Goal: Transaction & Acquisition: Purchase product/service

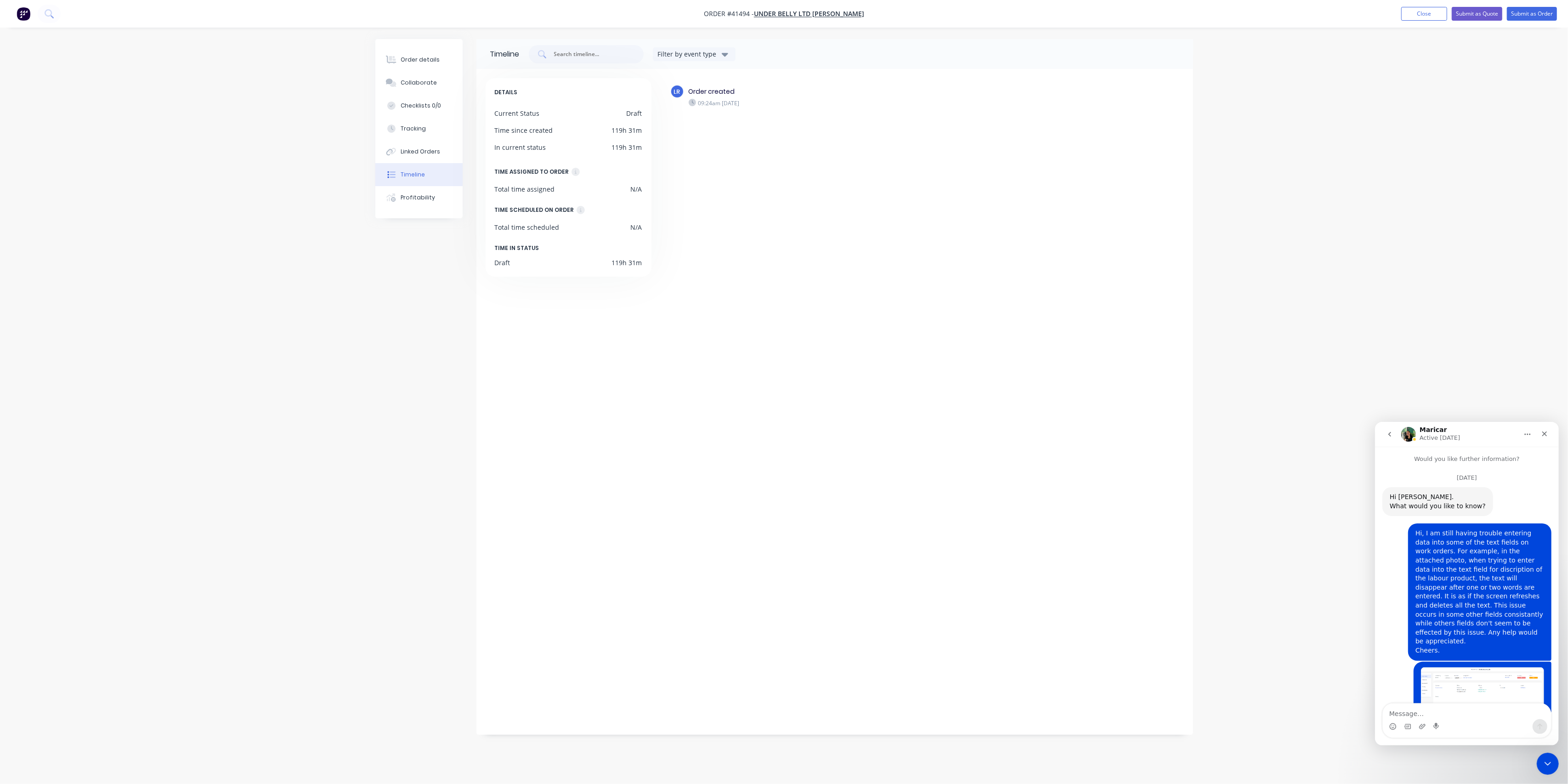
scroll to position [349, 0]
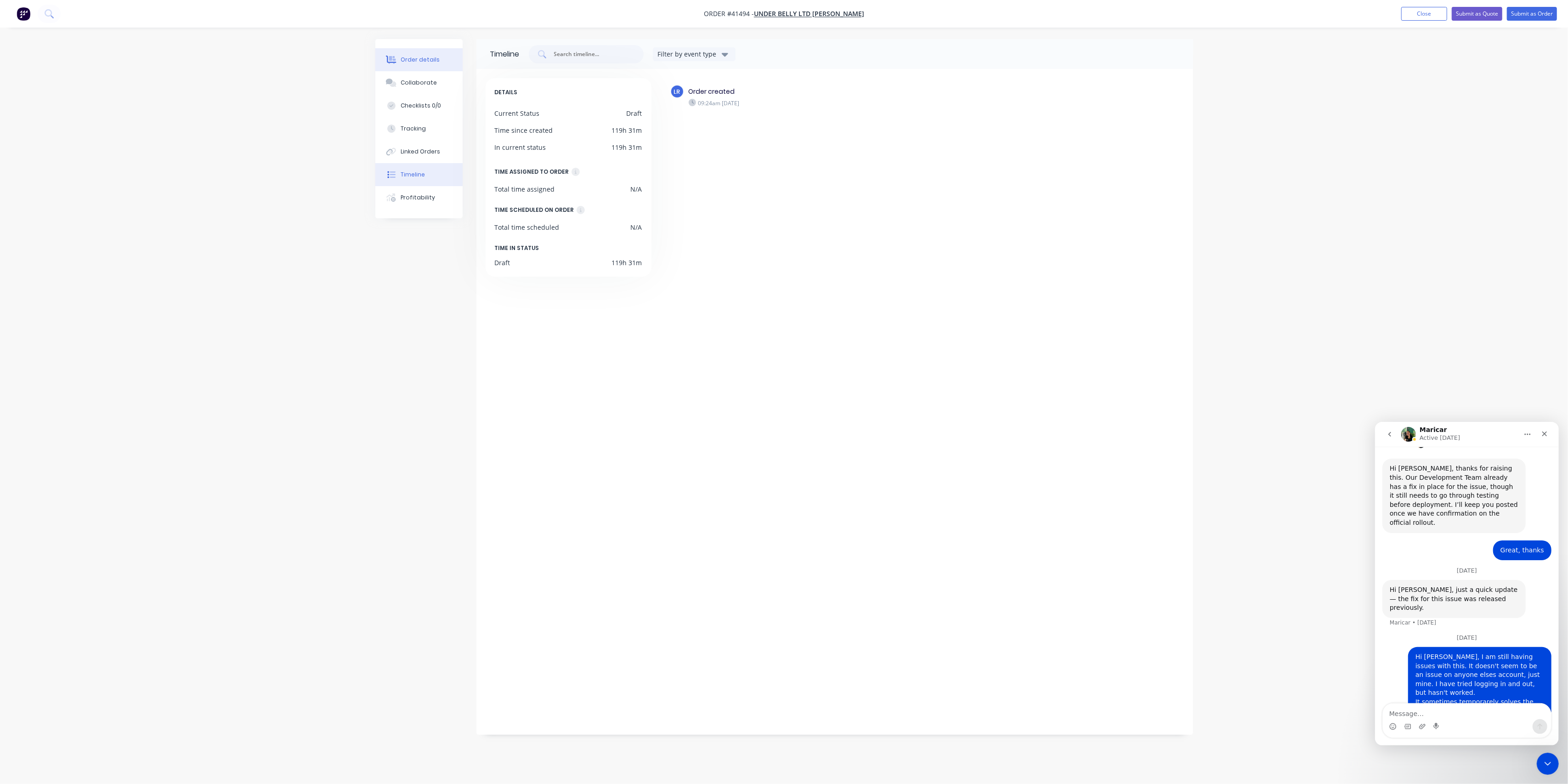
click at [422, 57] on div "Order details" at bounding box center [420, 60] width 39 height 9
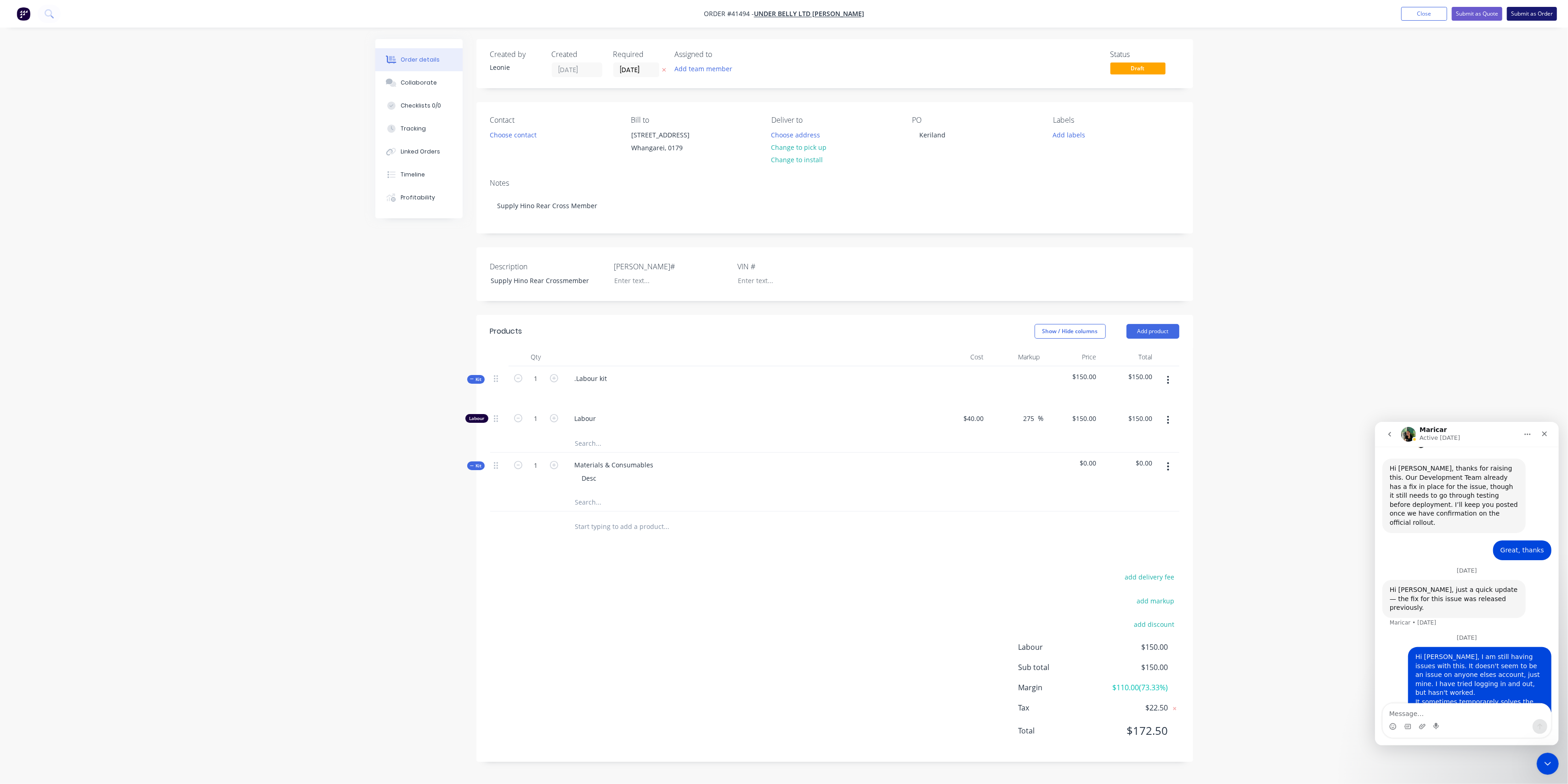
click at [1522, 16] on button "Submit as Order" at bounding box center [1532, 13] width 50 height 14
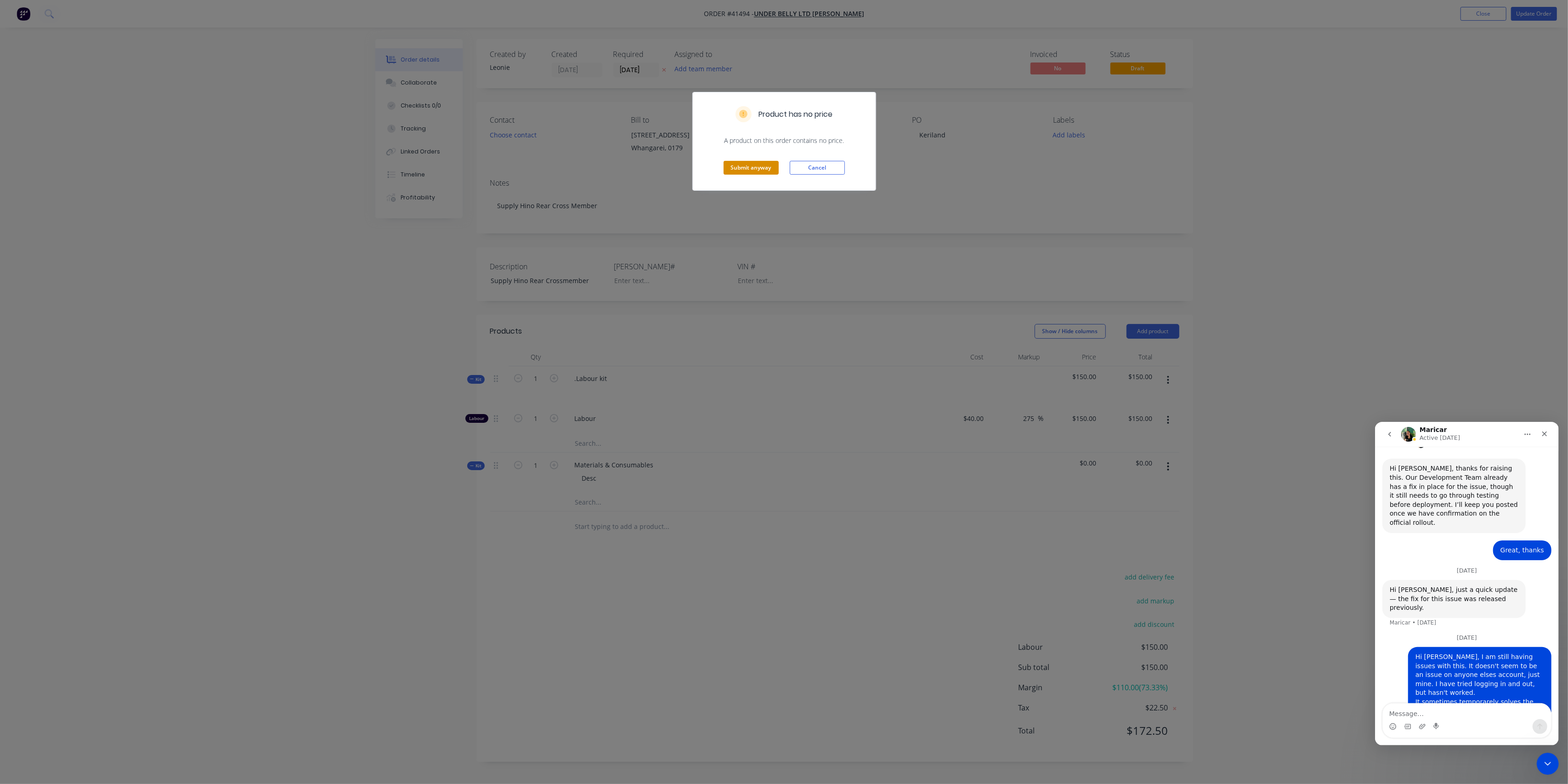
click at [740, 168] on button "Submit anyway" at bounding box center [751, 167] width 55 height 14
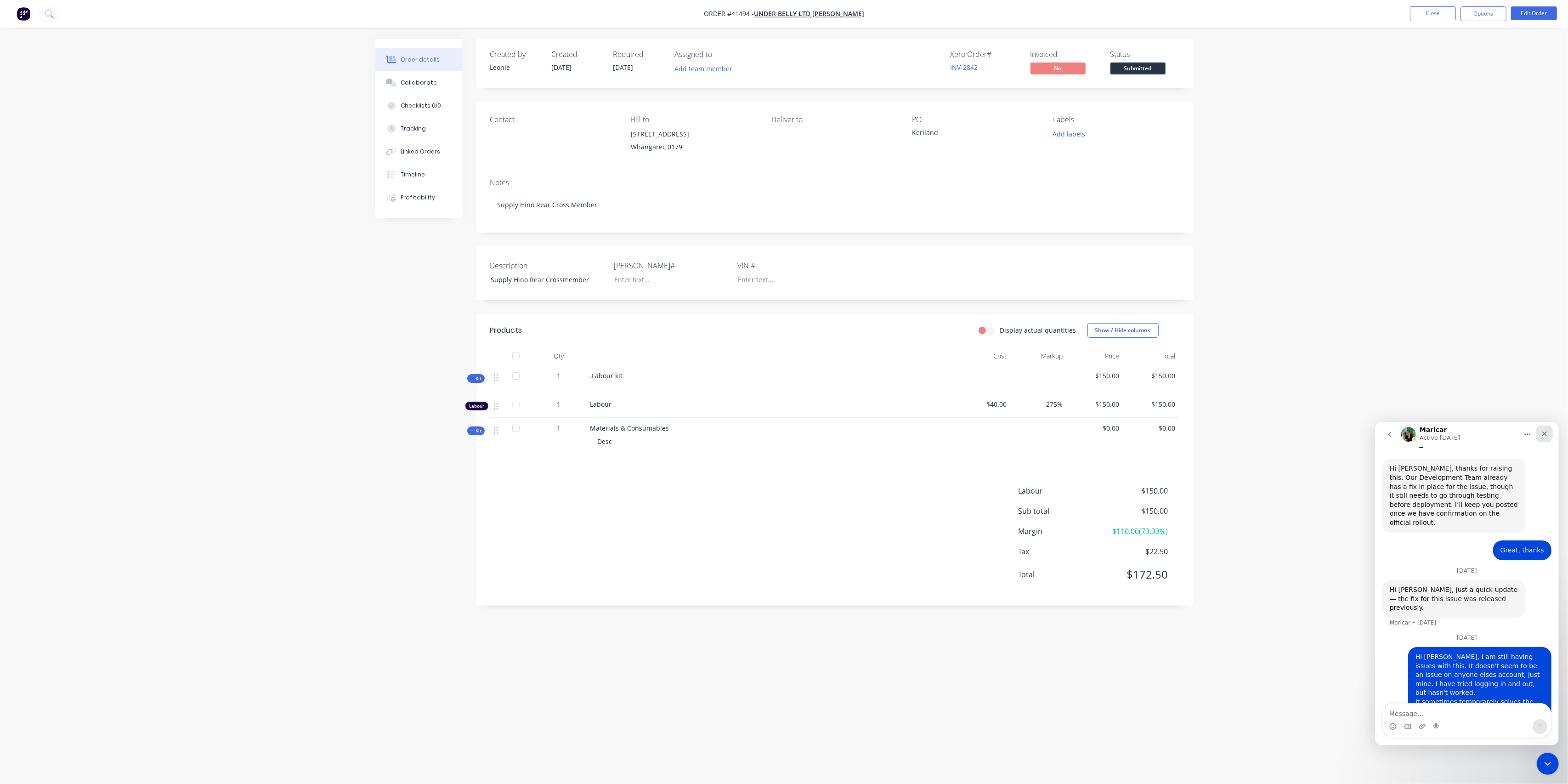
click at [1545, 433] on icon "Close" at bounding box center [1544, 433] width 5 height 5
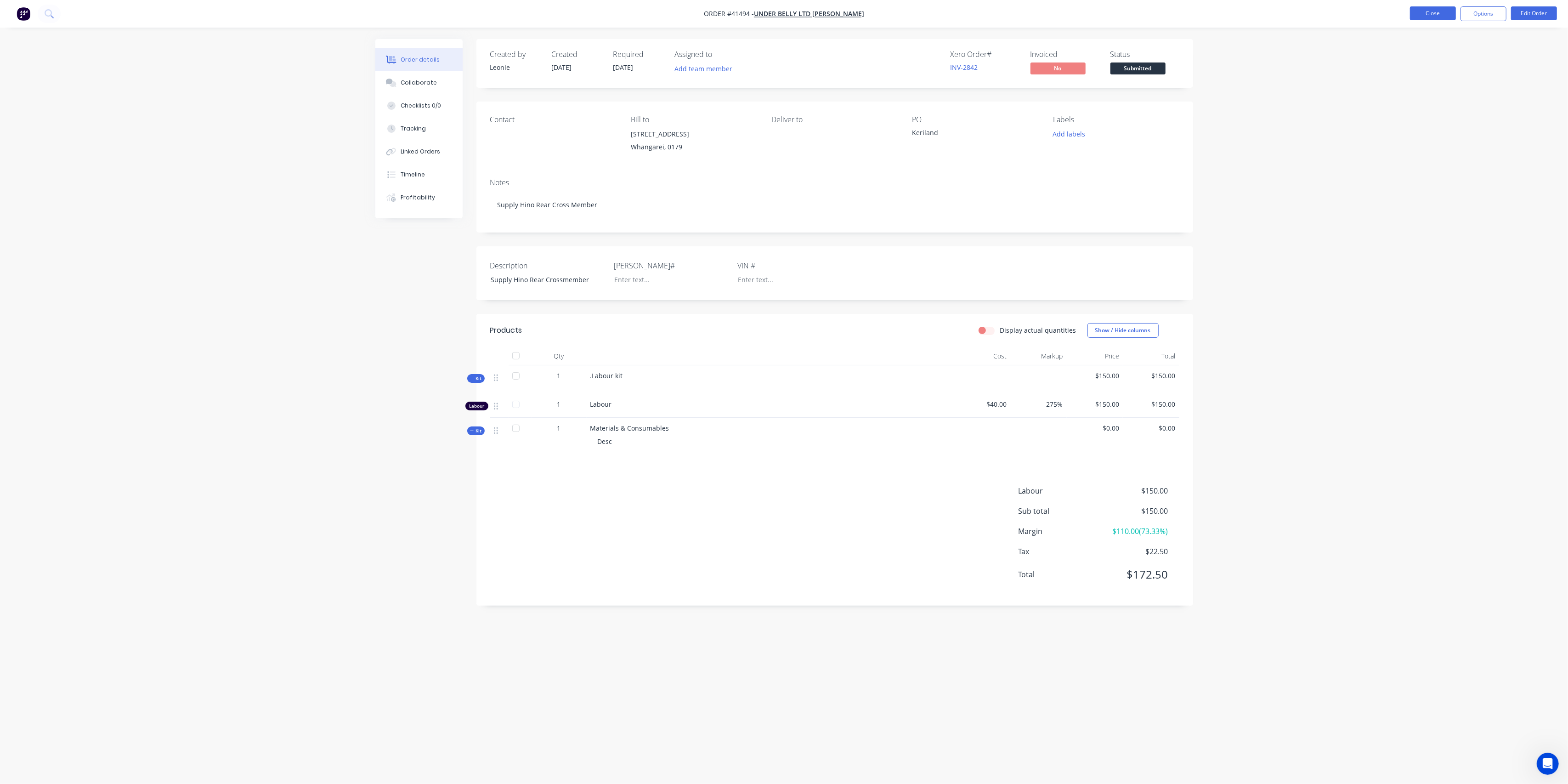
click at [1423, 13] on button "Close" at bounding box center [1432, 13] width 46 height 14
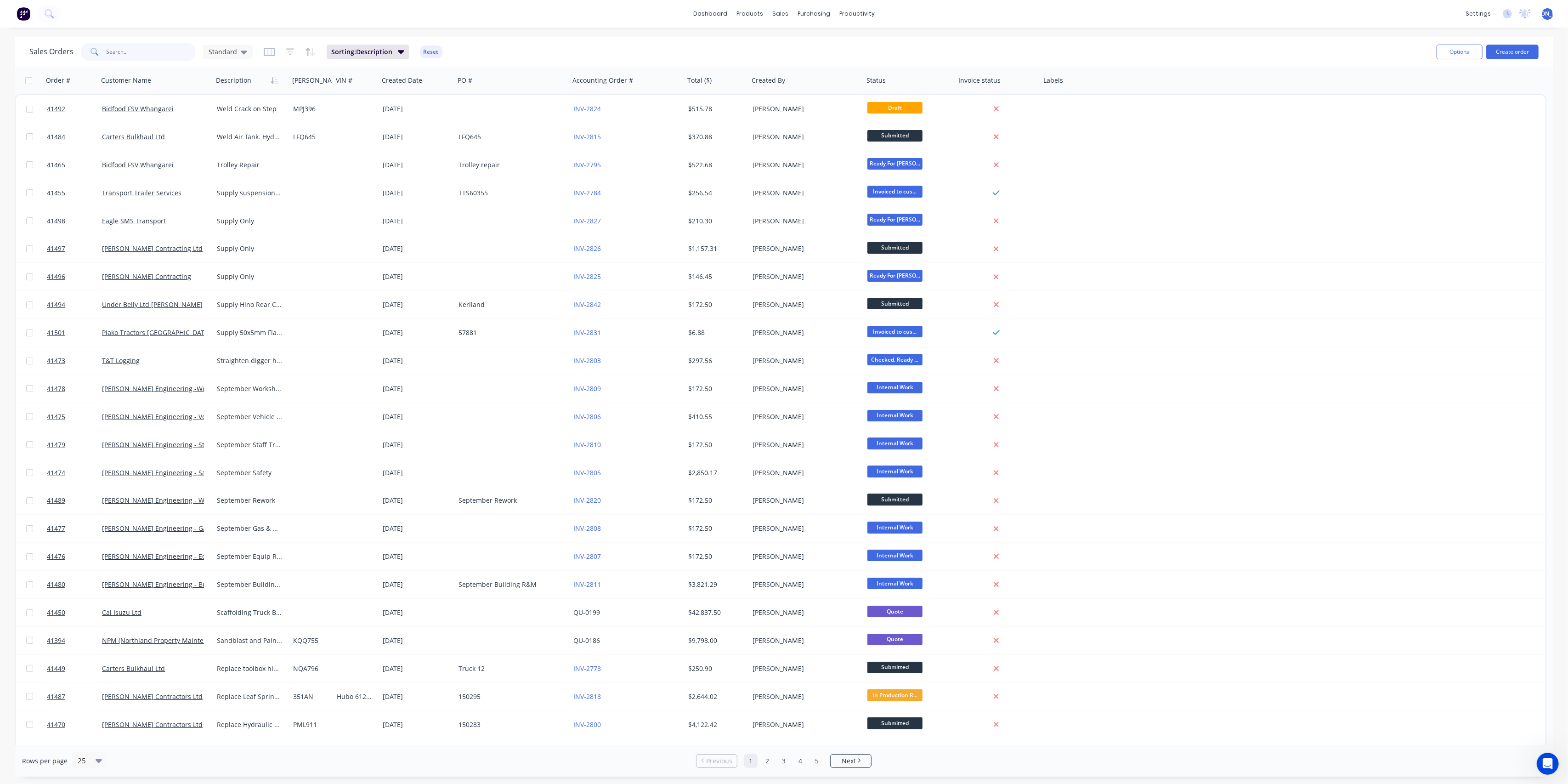
click at [119, 52] on input "text" at bounding box center [151, 52] width 89 height 18
type input "C"
type input "P"
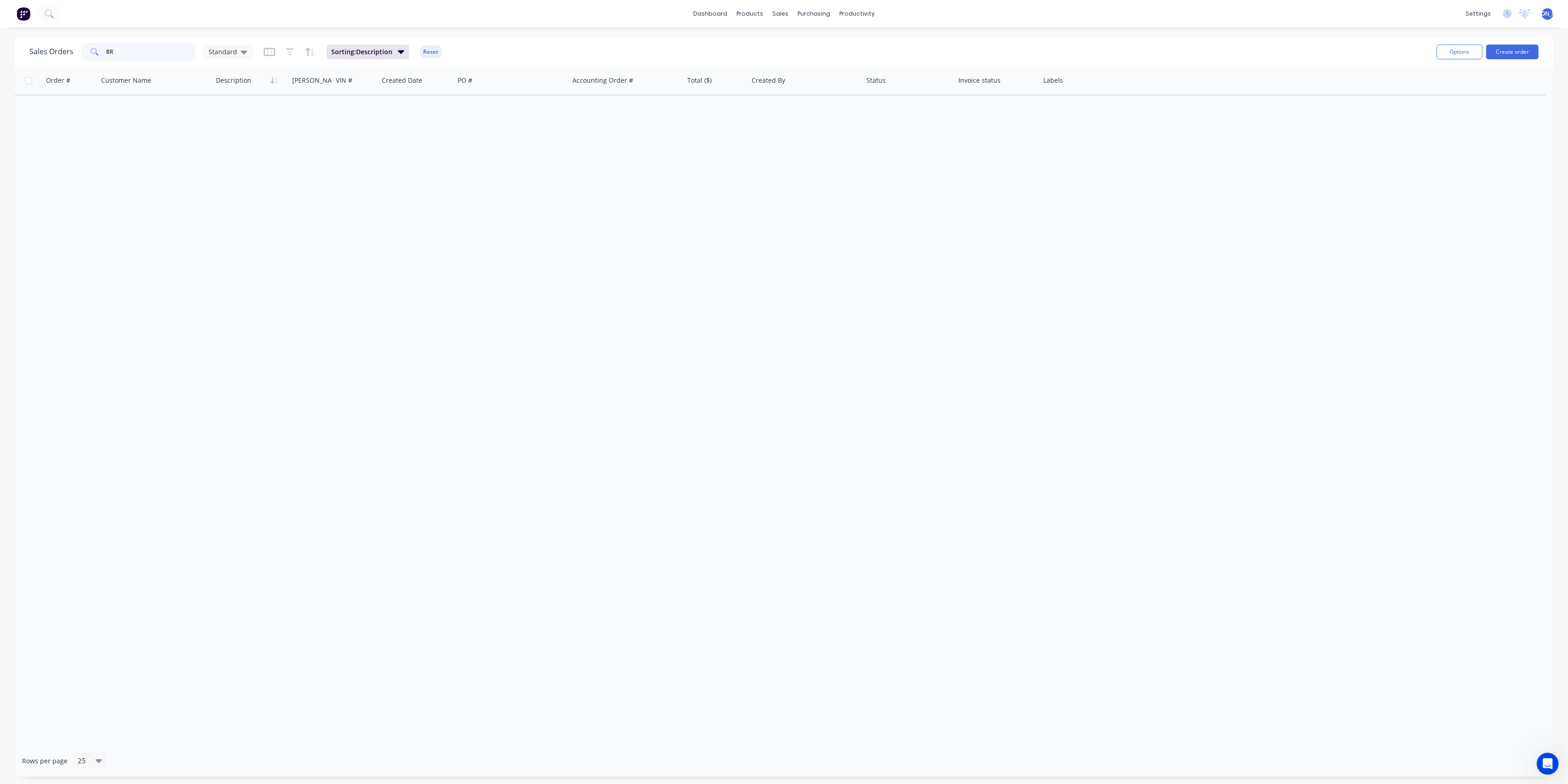
type input "B"
type input "W"
type input "w"
click at [119, 53] on input "[PERSON_NAME]" at bounding box center [151, 52] width 89 height 18
type input "b"
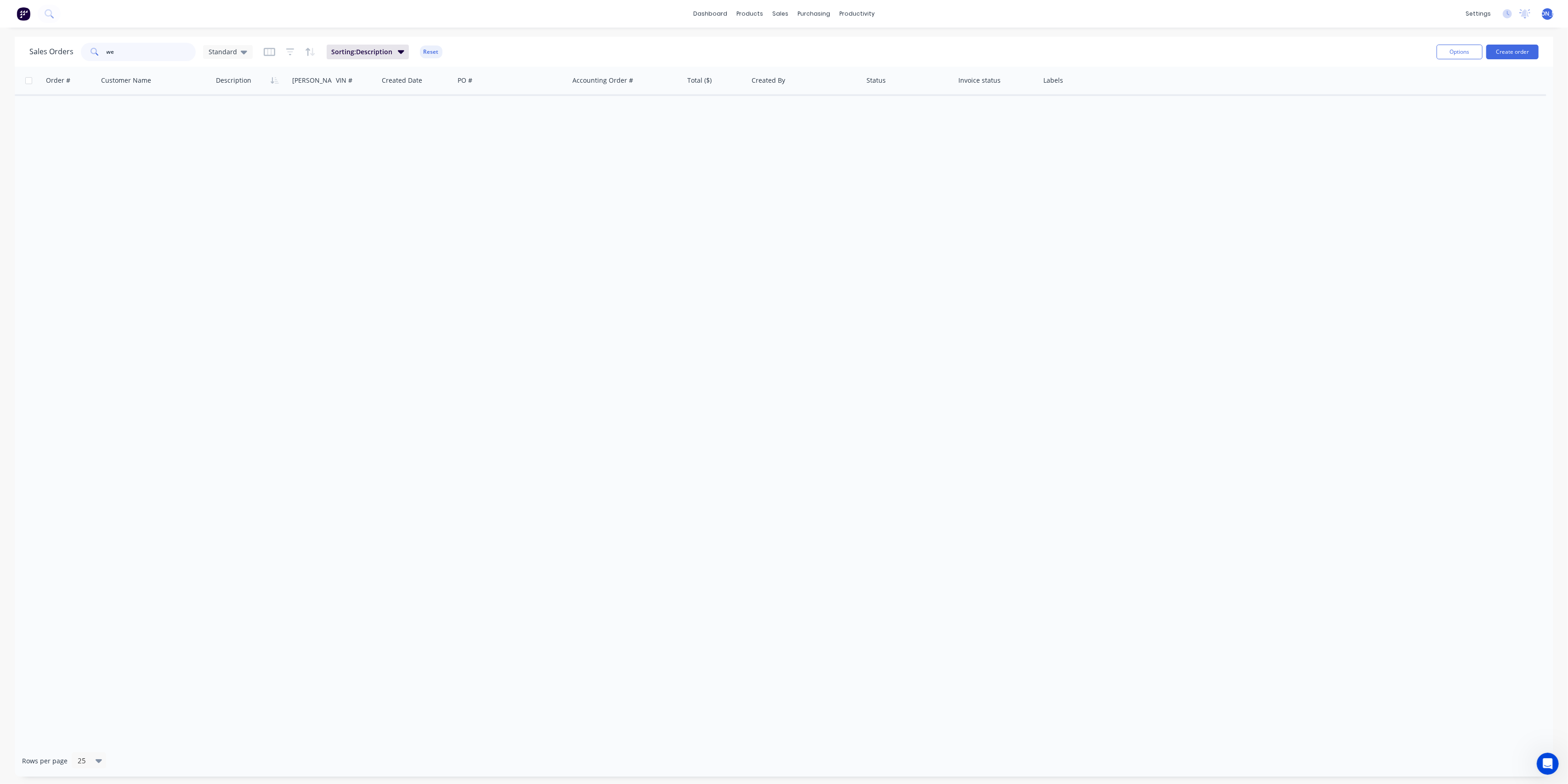
type input "w"
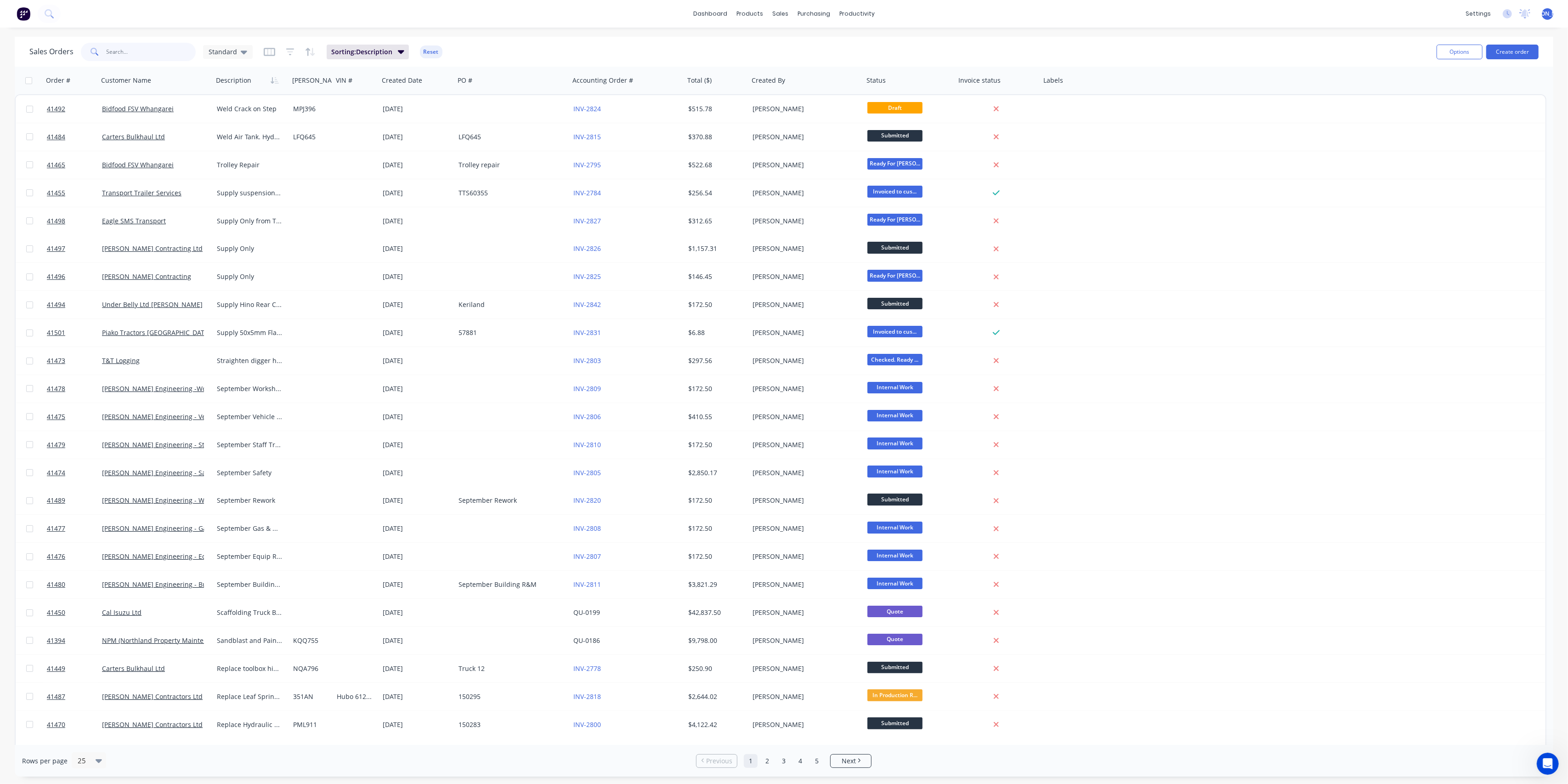
click at [137, 51] on input "text" at bounding box center [151, 52] width 89 height 18
click at [1519, 51] on button "Create order" at bounding box center [1513, 52] width 52 height 15
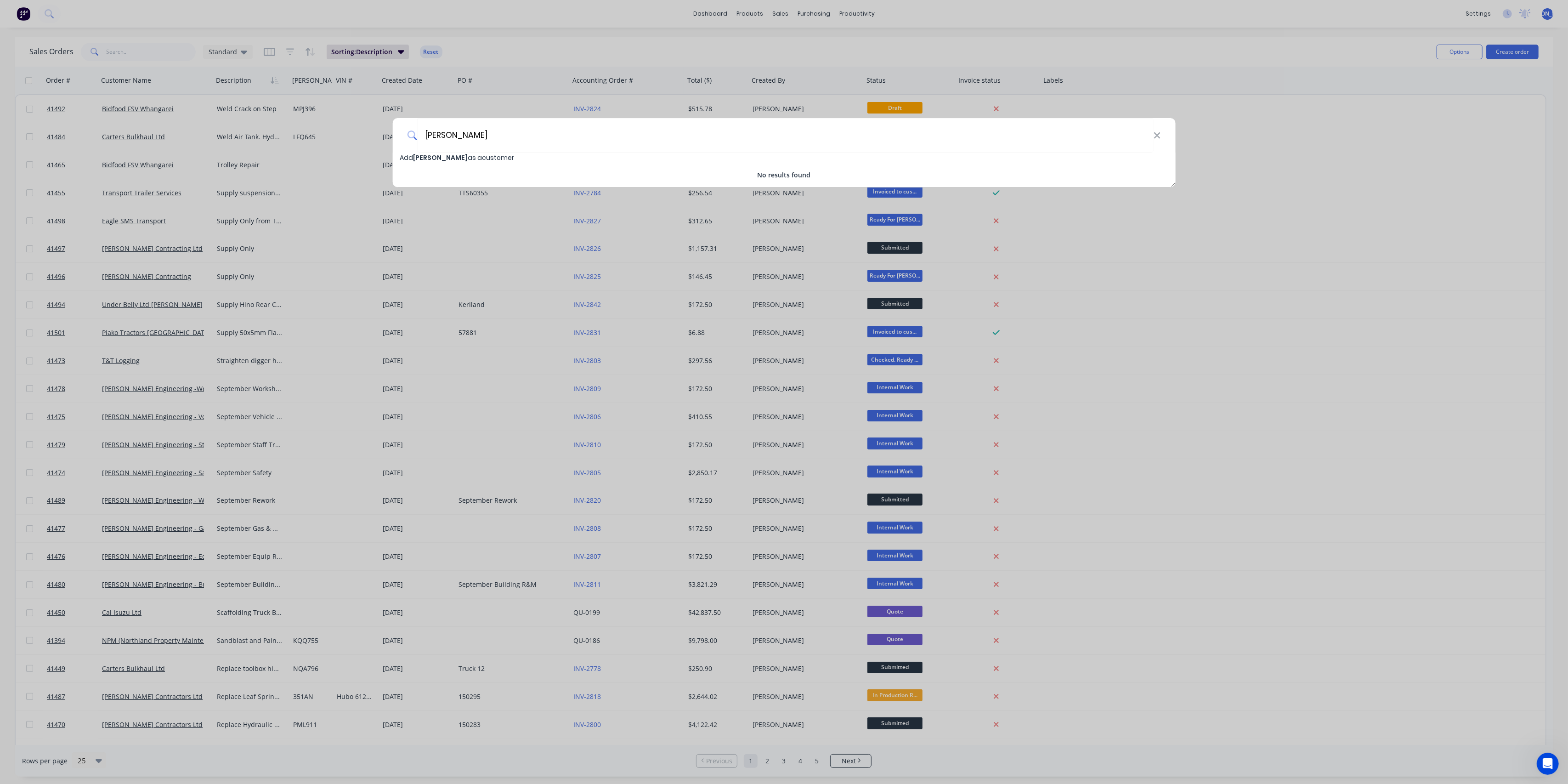
type input "[PERSON_NAME]"
click at [448, 157] on span "[PERSON_NAME]" at bounding box center [441, 157] width 55 height 9
select select "NZ"
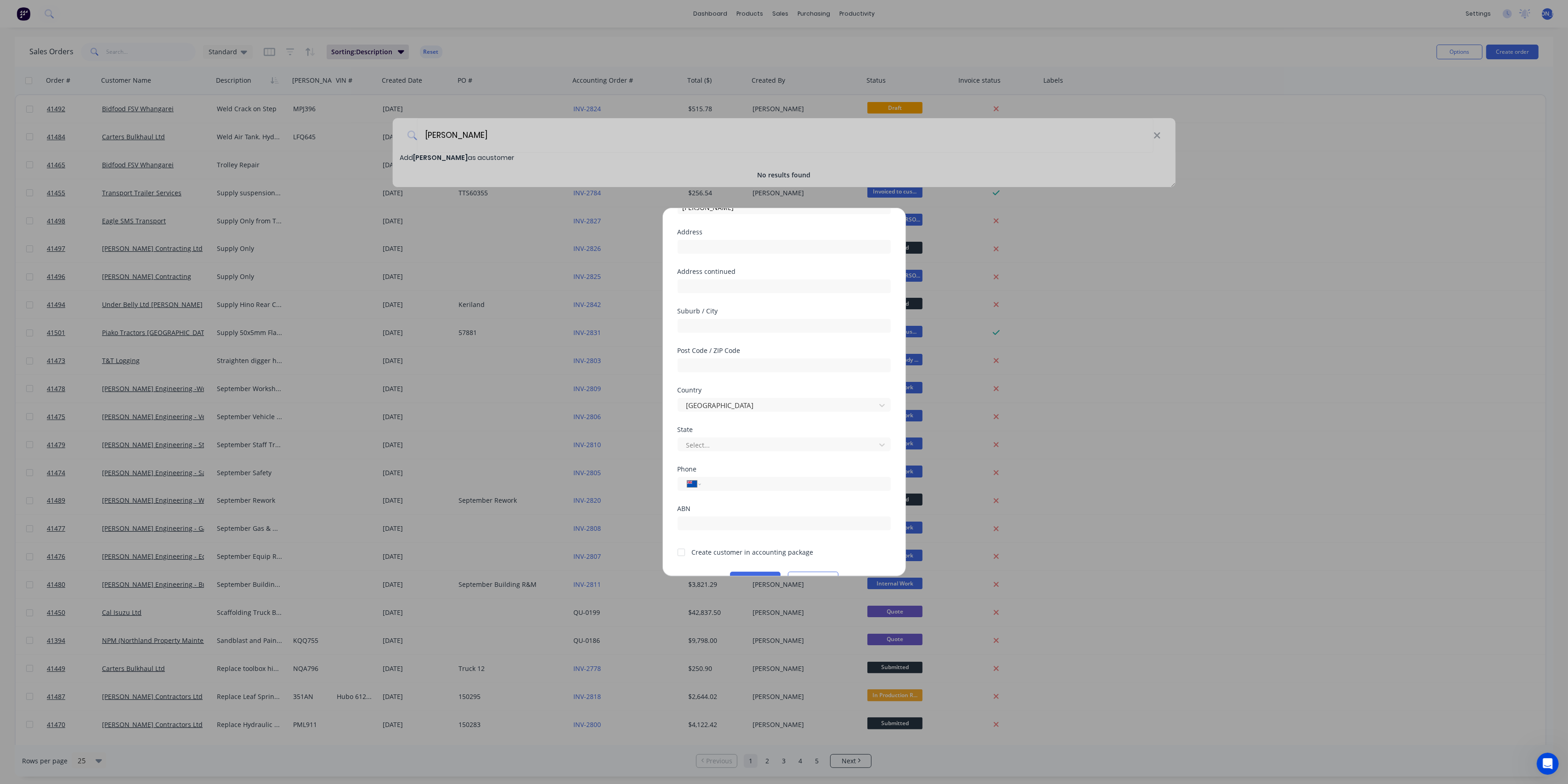
scroll to position [80, 0]
click at [683, 529] on div at bounding box center [681, 529] width 18 height 18
click at [721, 306] on input "text" at bounding box center [784, 304] width 213 height 14
type input "Wellsford"
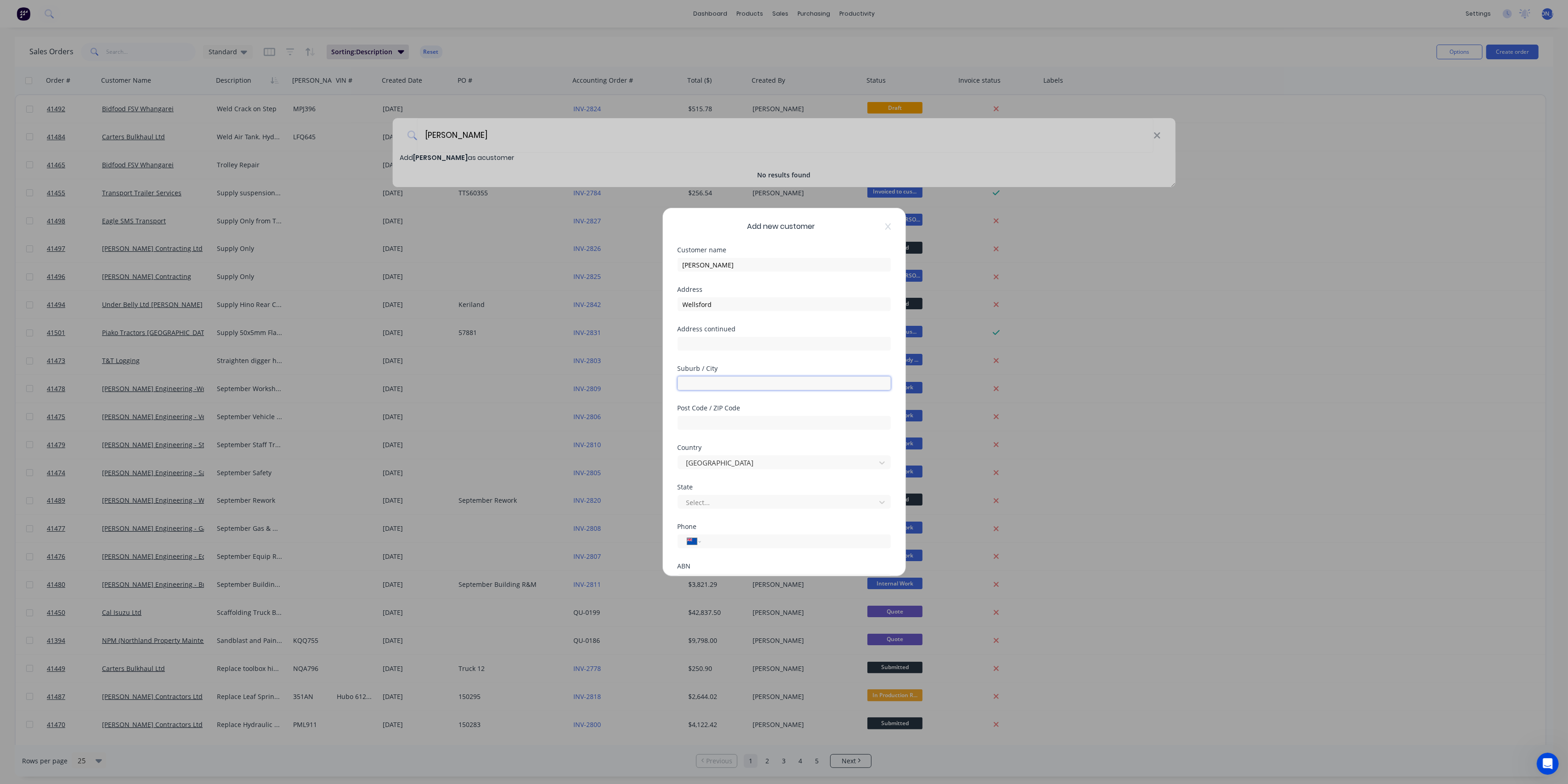
click at [715, 378] on input "text" at bounding box center [784, 383] width 213 height 14
type input "Wellsford"
drag, startPoint x: 729, startPoint y: 306, endPoint x: 645, endPoint y: 301, distance: 84.1
click at [645, 301] on div "Add new customer Customer name [PERSON_NAME] Address Wellsford Address continue…" at bounding box center [784, 392] width 1568 height 784
click at [786, 502] on div at bounding box center [778, 502] width 186 height 12
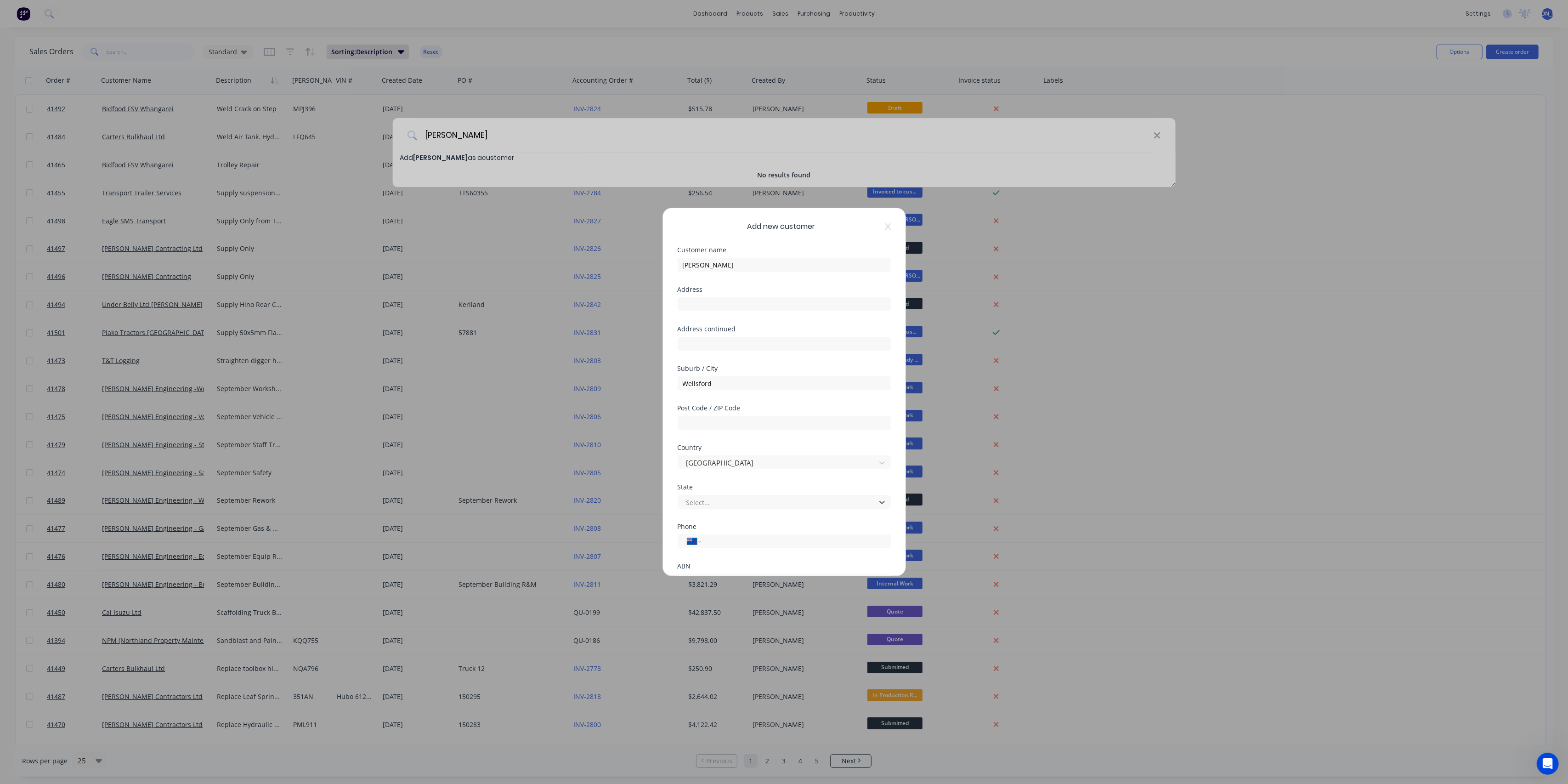
click at [740, 783] on div "[GEOGRAPHIC_DATA]" at bounding box center [784, 798] width 1568 height 17
click at [716, 463] on input "tel" at bounding box center [794, 461] width 173 height 10
click at [756, 461] on input "tel" at bounding box center [794, 461] width 173 height 10
click at [761, 458] on input "tel" at bounding box center [794, 461] width 173 height 10
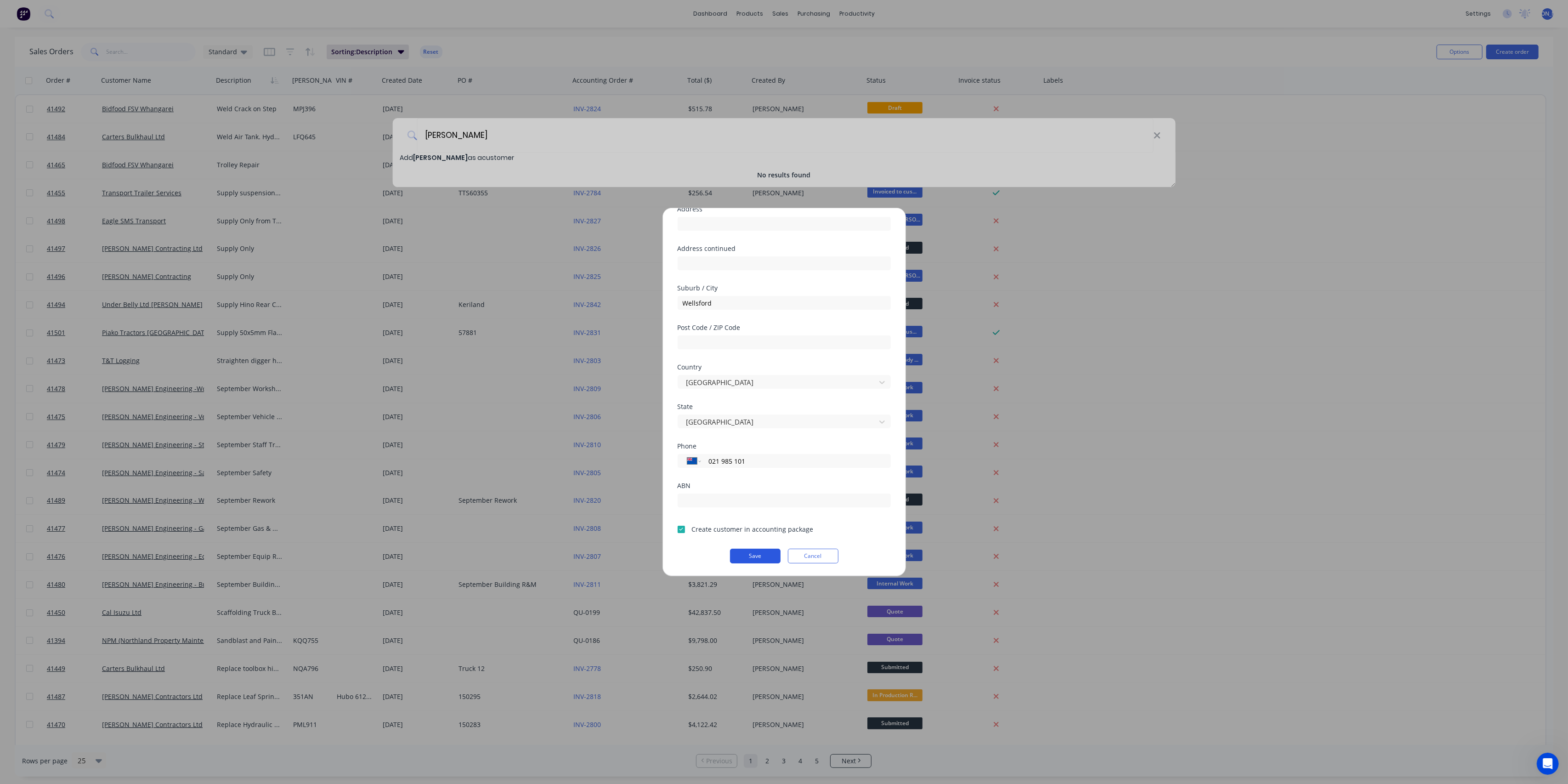
type input "021 985 101"
click at [744, 552] on button "Save" at bounding box center [755, 556] width 51 height 15
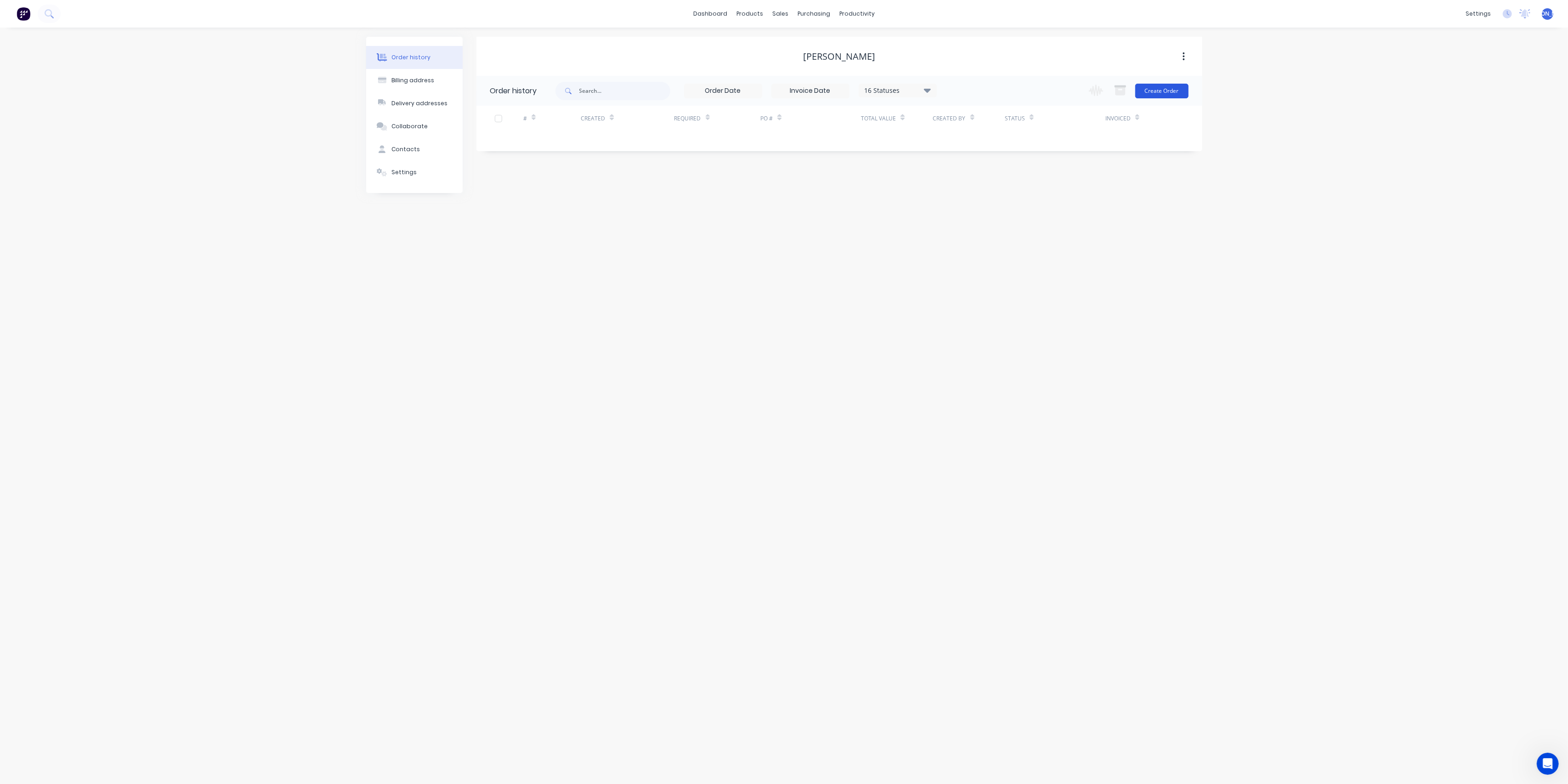
click at [1167, 94] on button "Create Order" at bounding box center [1162, 91] width 54 height 15
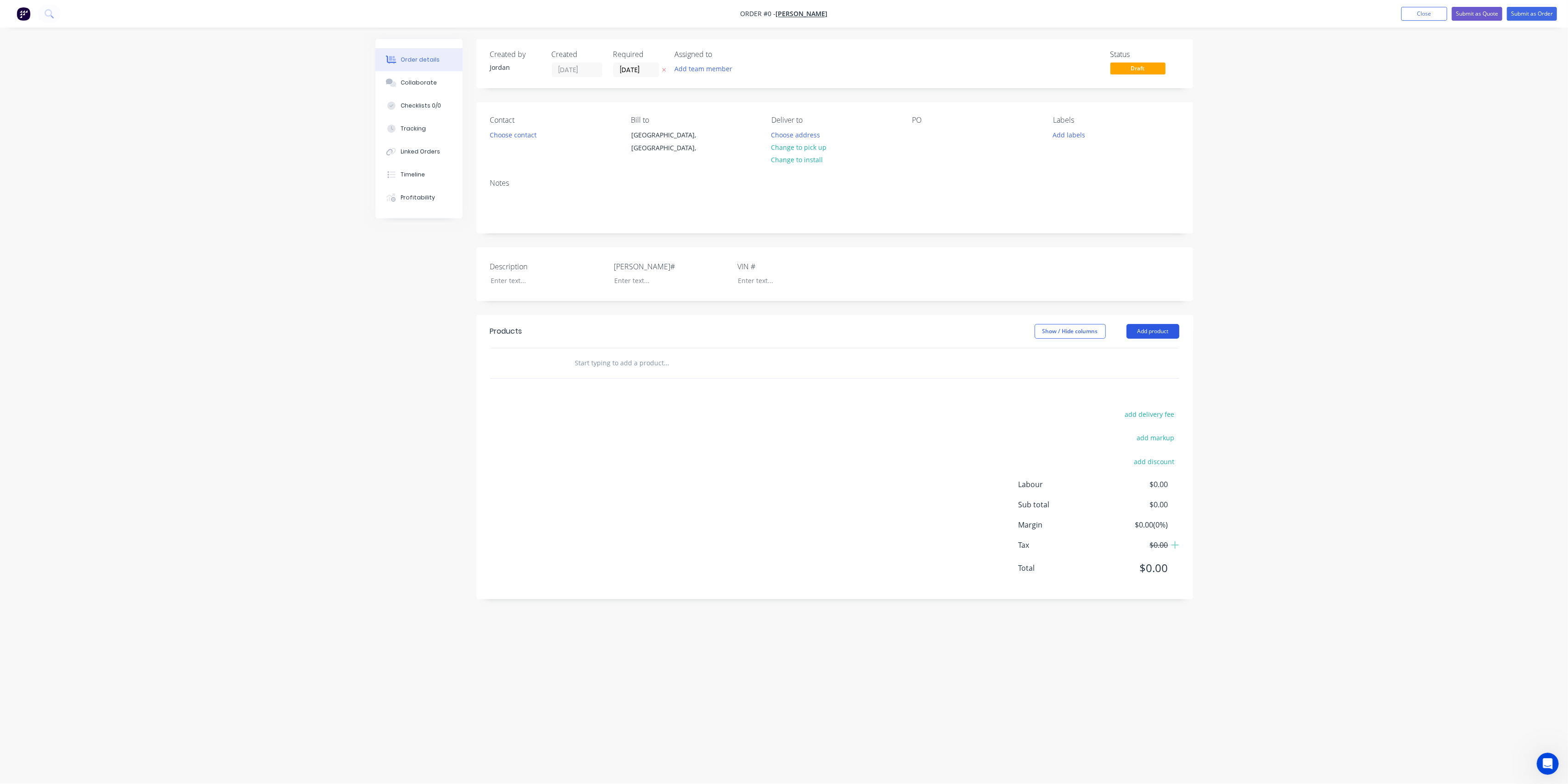
click at [1153, 337] on button "Add product" at bounding box center [1153, 331] width 53 height 15
click at [1143, 356] on div "Product catalogue" at bounding box center [1136, 354] width 71 height 13
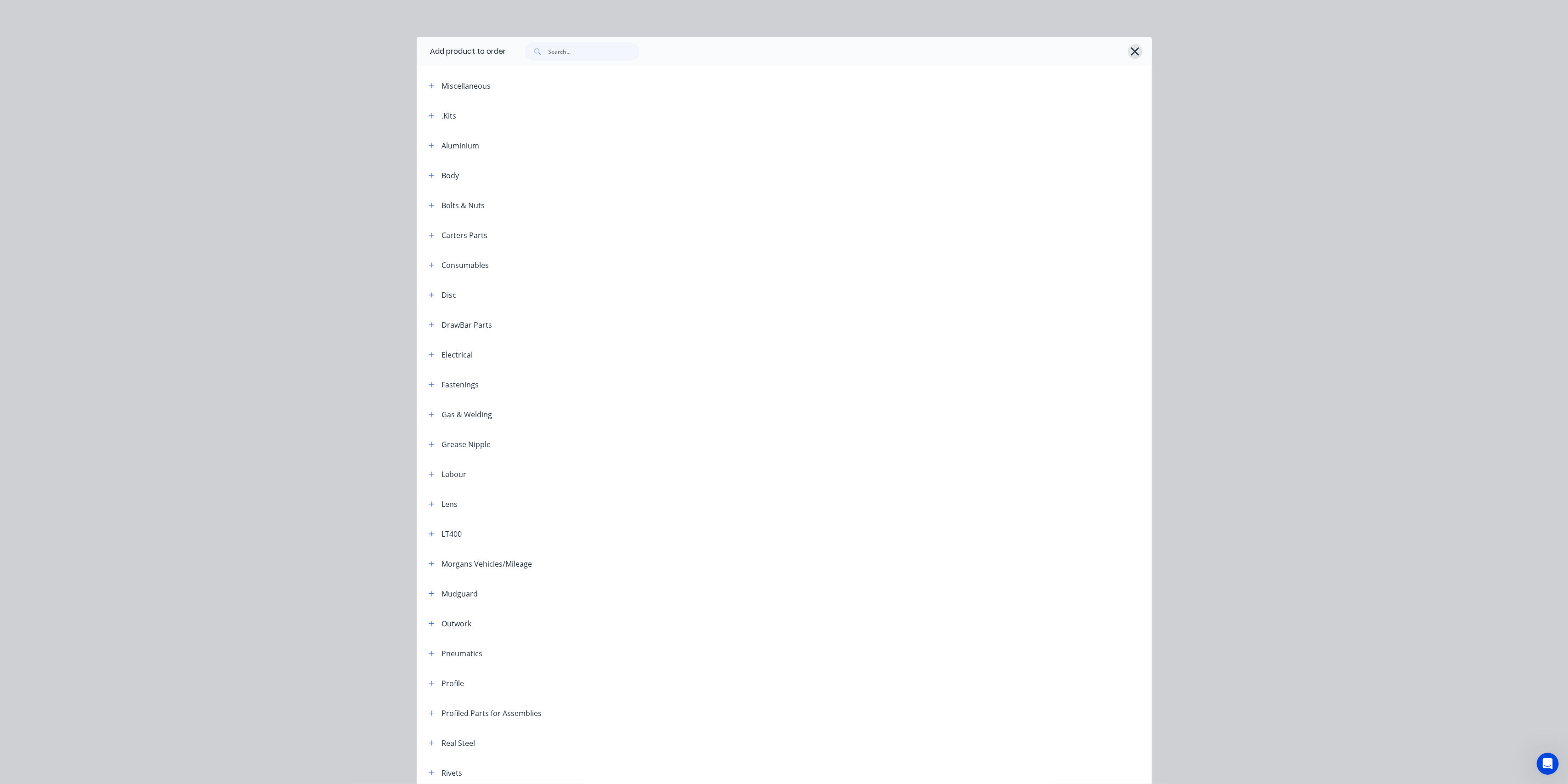
click at [1131, 54] on icon "button" at bounding box center [1135, 52] width 9 height 9
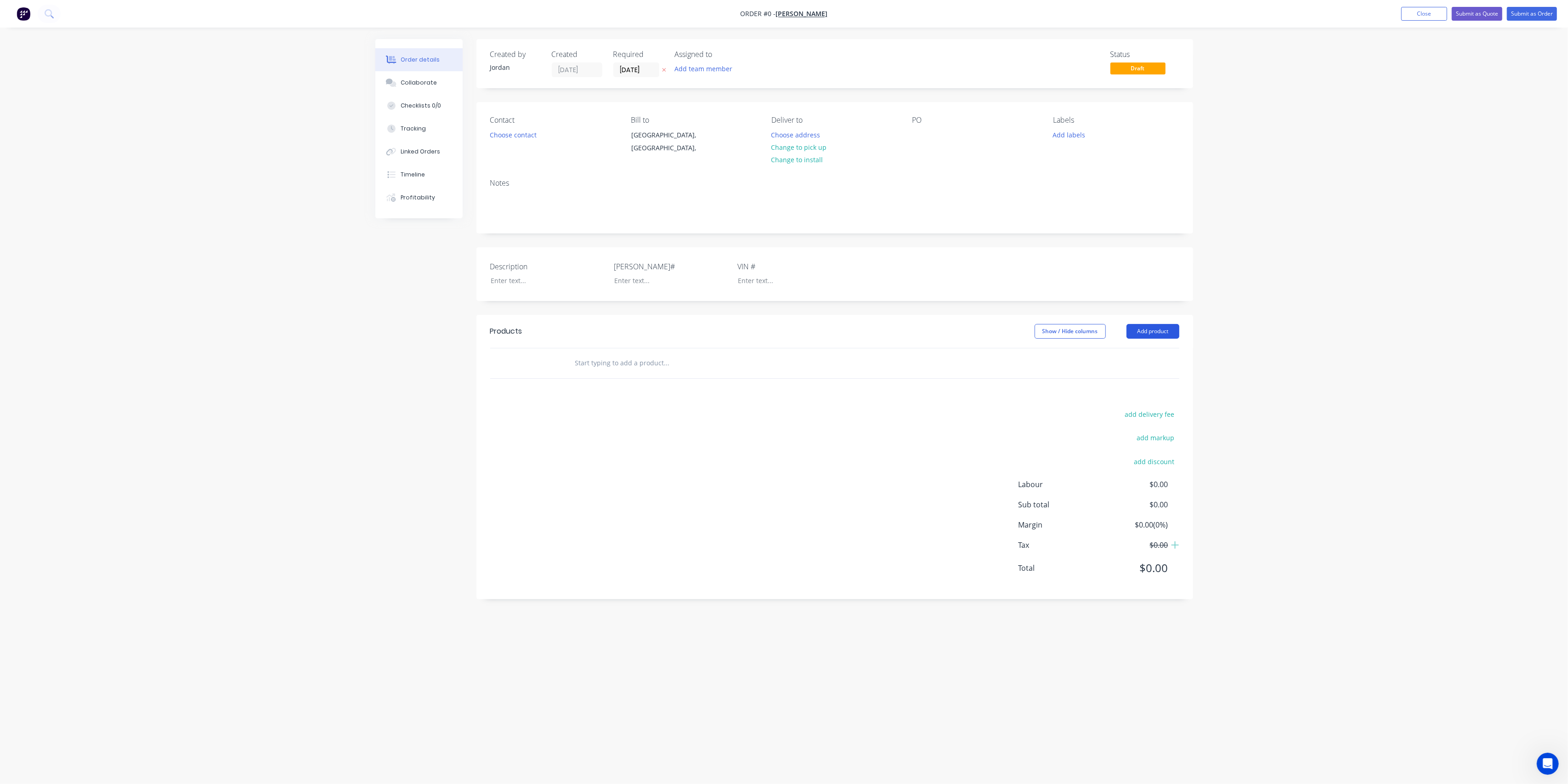
click at [1172, 332] on button "Add product" at bounding box center [1153, 331] width 53 height 15
click at [1121, 351] on div "Product catalogue" at bounding box center [1136, 354] width 71 height 13
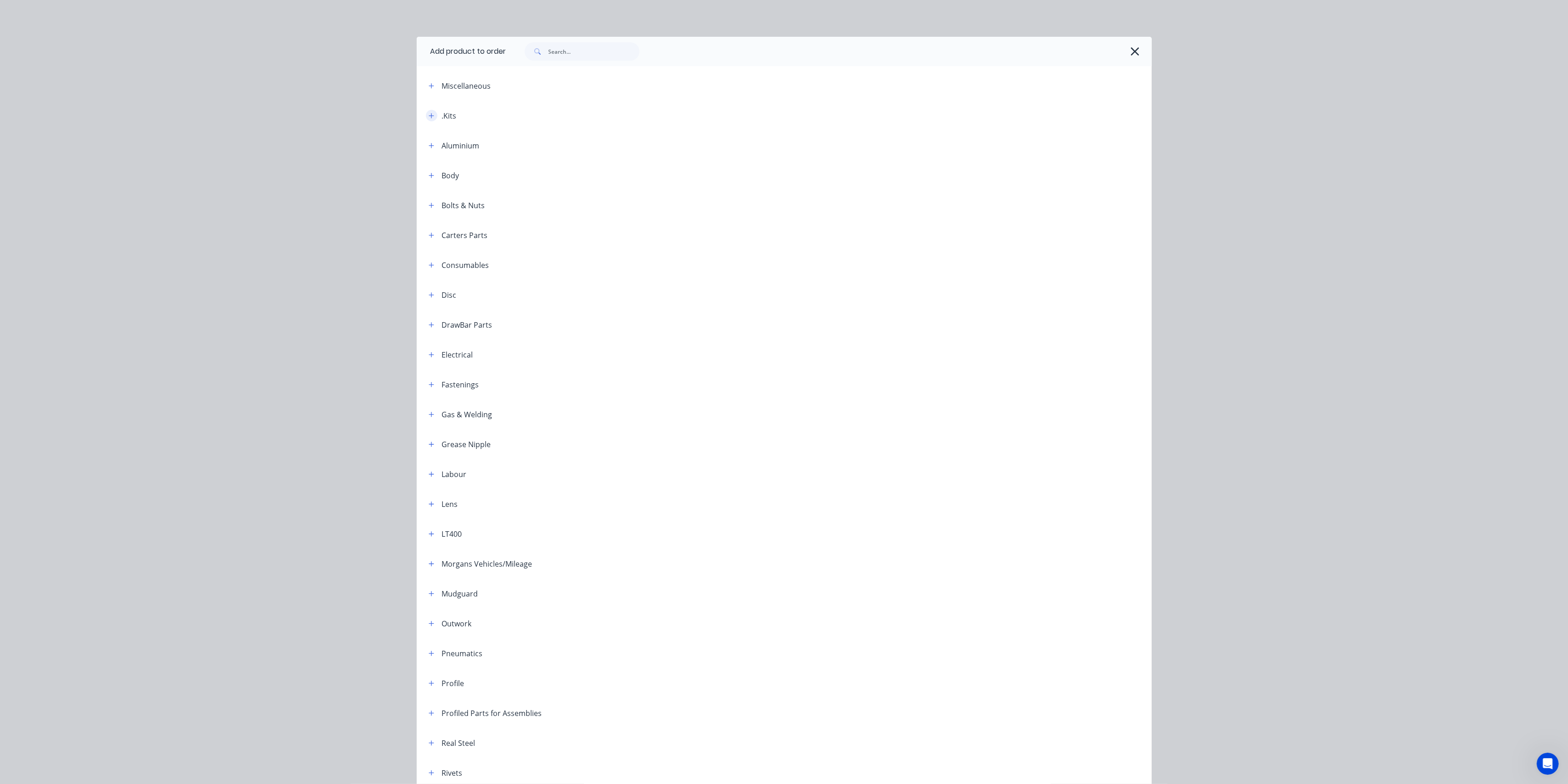
click at [429, 115] on icon "button" at bounding box center [431, 116] width 5 height 5
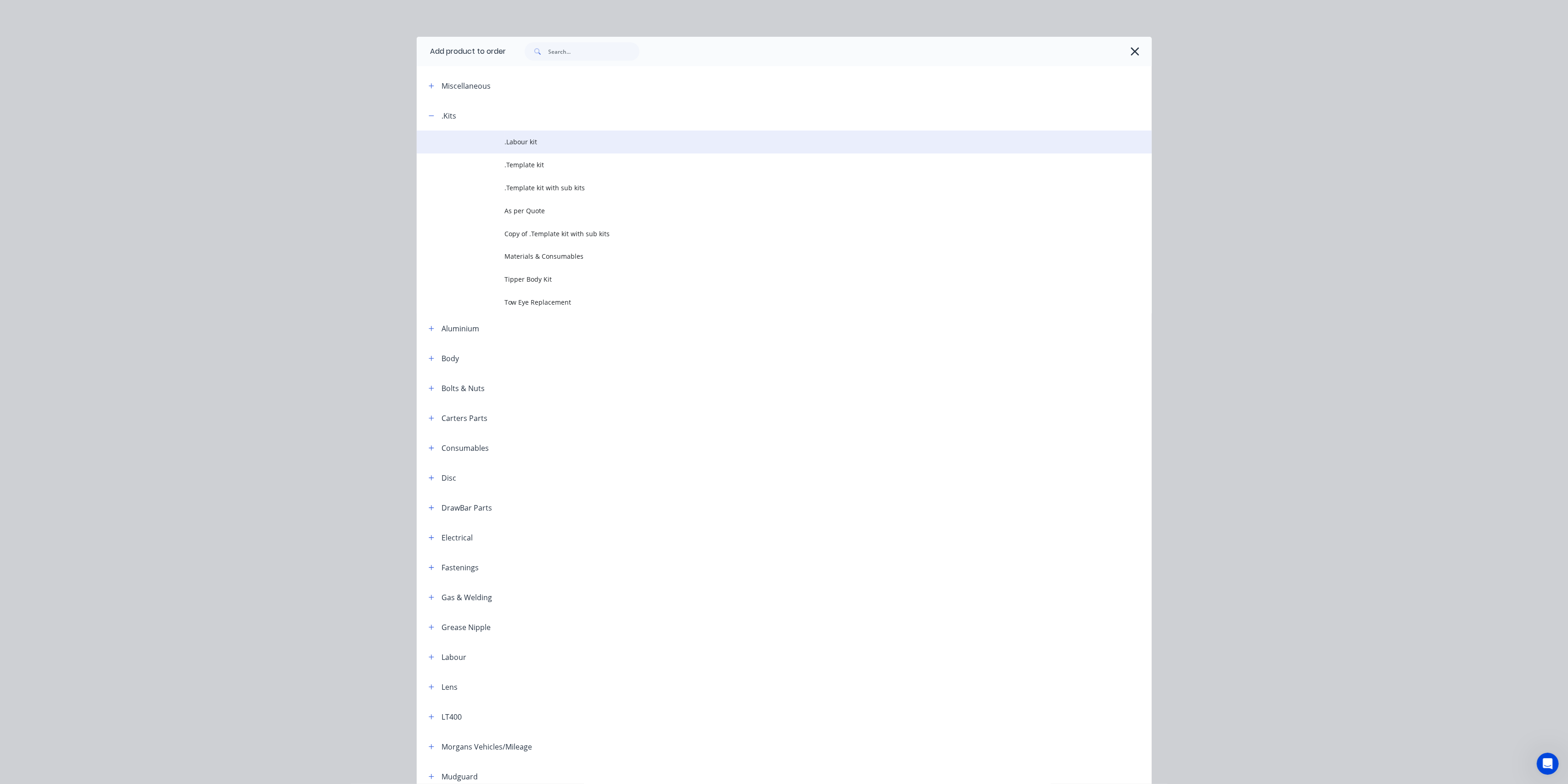
click at [510, 144] on span ".Labour kit" at bounding box center [763, 142] width 517 height 10
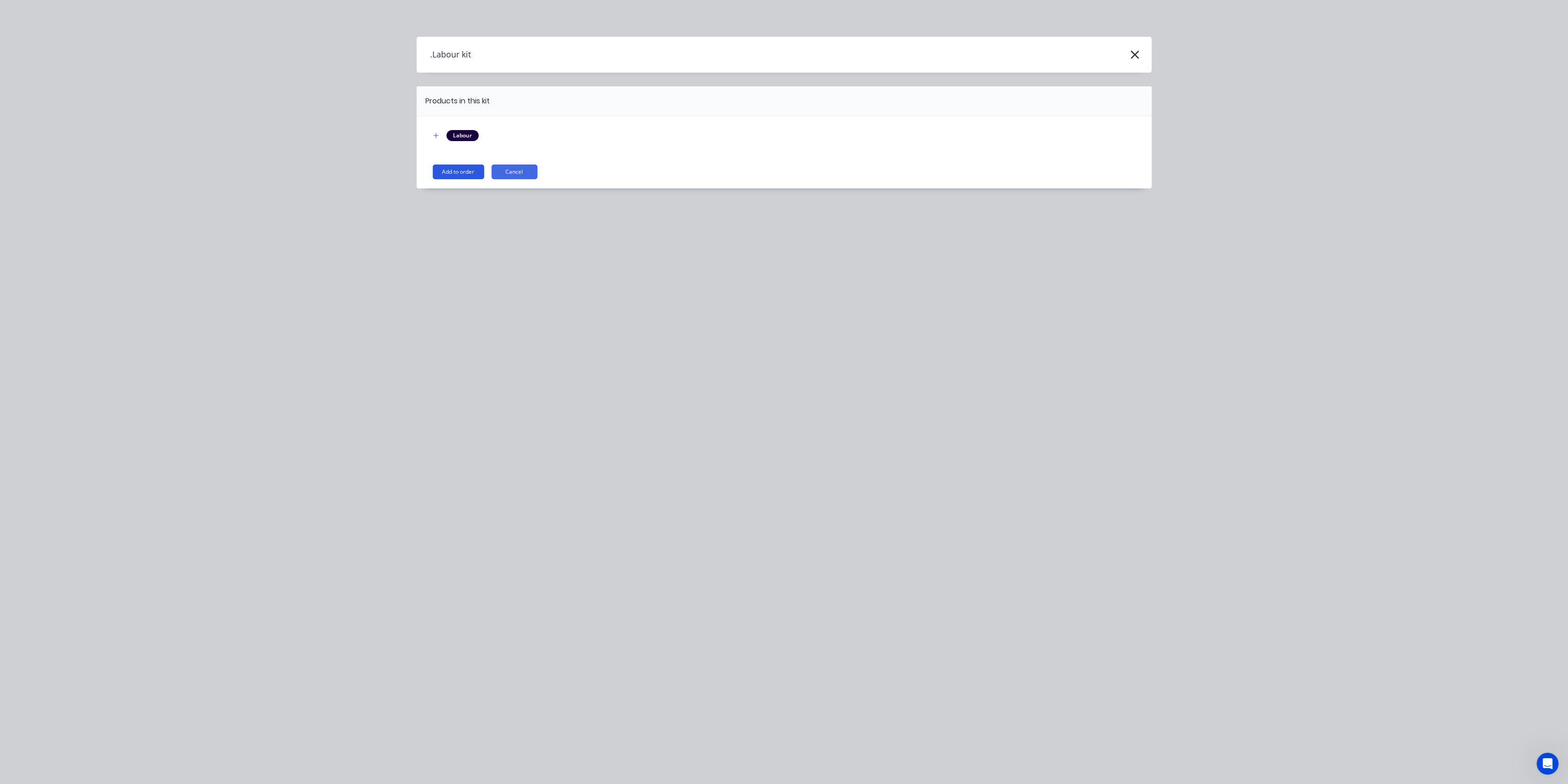
click at [470, 172] on button "Add to order" at bounding box center [458, 172] width 52 height 15
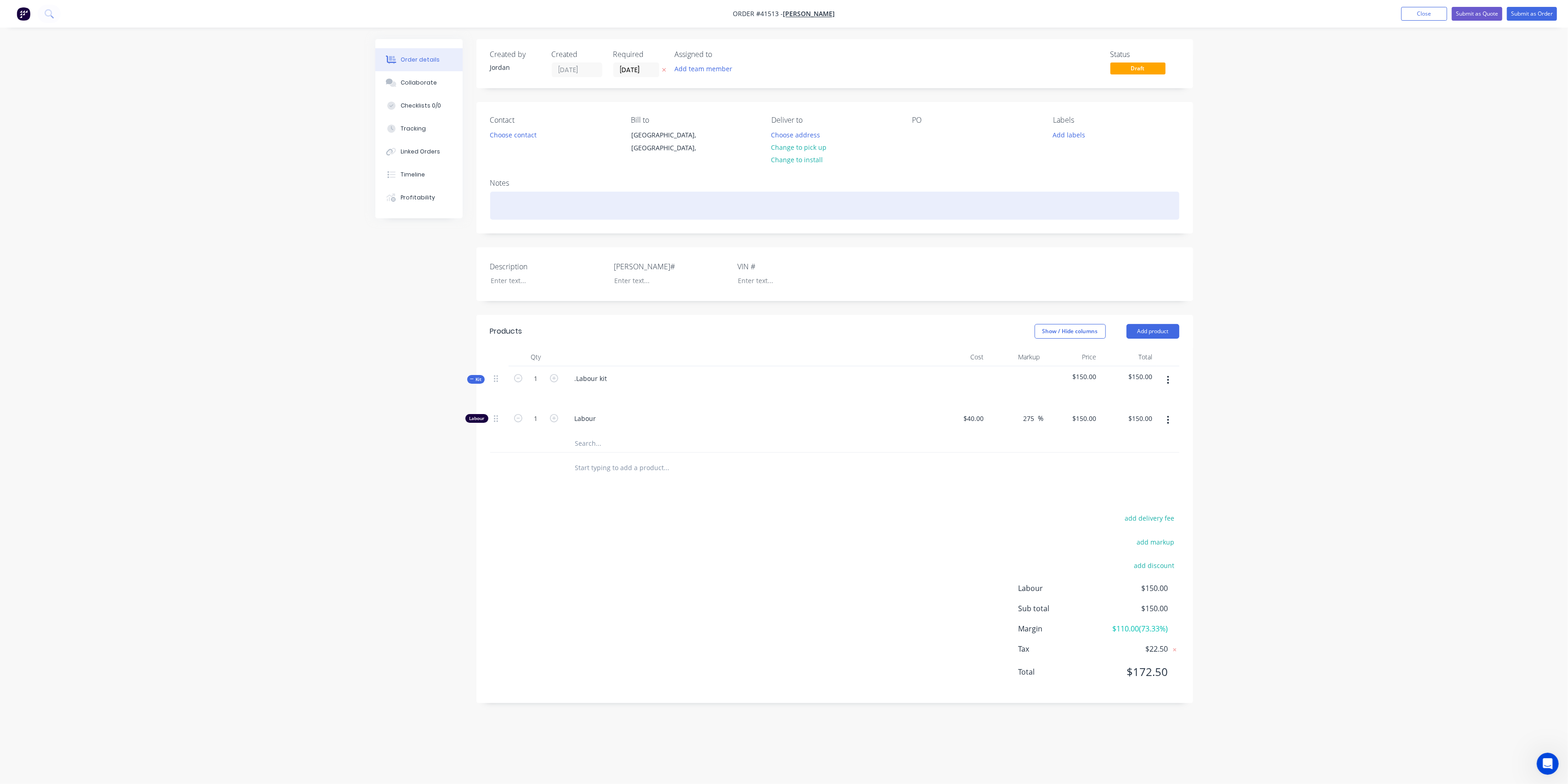
click at [507, 203] on div at bounding box center [835, 206] width 689 height 28
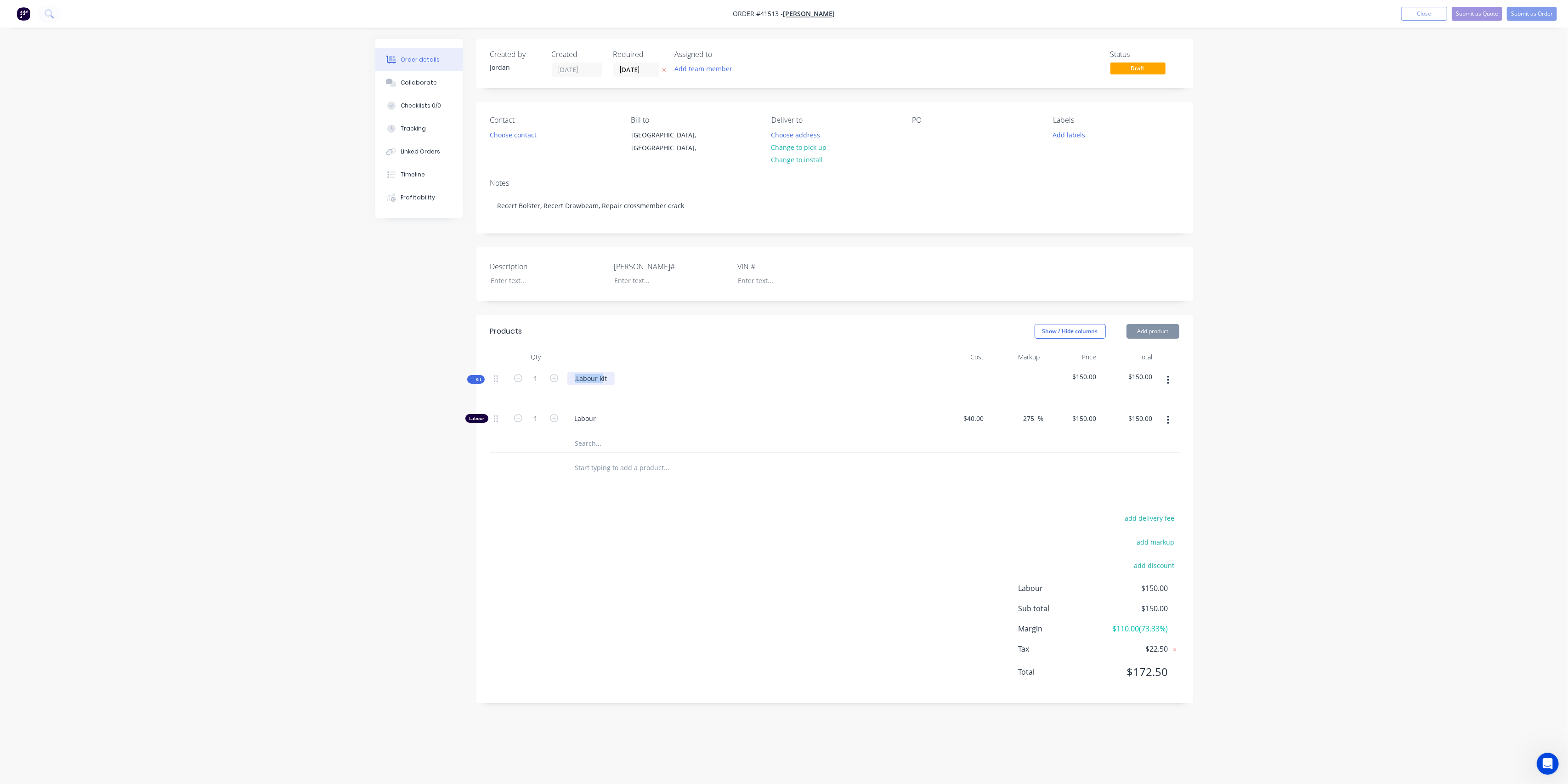
drag, startPoint x: 603, startPoint y: 377, endPoint x: 496, endPoint y: 372, distance: 107.1
click at [500, 373] on div "Kit 1 .Labour kit $150.00 $150.00" at bounding box center [835, 387] width 689 height 40
click at [733, 379] on div "Repair to truck" at bounding box center [747, 387] width 368 height 40
click at [502, 278] on div at bounding box center [541, 281] width 115 height 13
click at [570, 292] on div "Description Recert Bols [PERSON_NAME]# VIN #" at bounding box center [835, 274] width 716 height 54
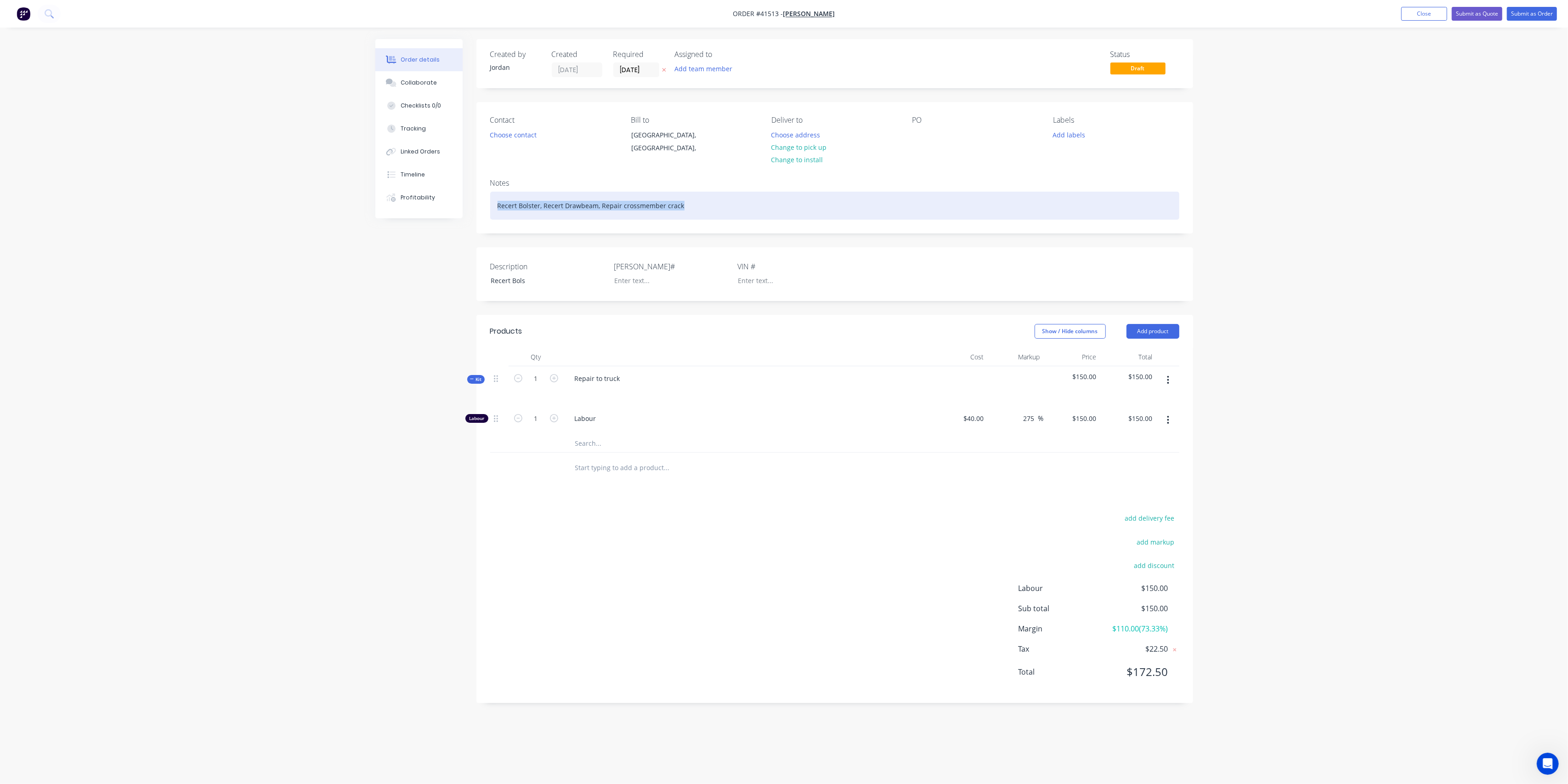
drag, startPoint x: 658, startPoint y: 206, endPoint x: 469, endPoint y: 200, distance: 189.1
click at [469, 200] on div "Order details Collaborate Checklists 0/0 Tracking Linked Orders Timeline Profit…" at bounding box center [785, 377] width 836 height 677
copy div "Recert Bolster, Recert Drawbeam, Repair crossmember crack"
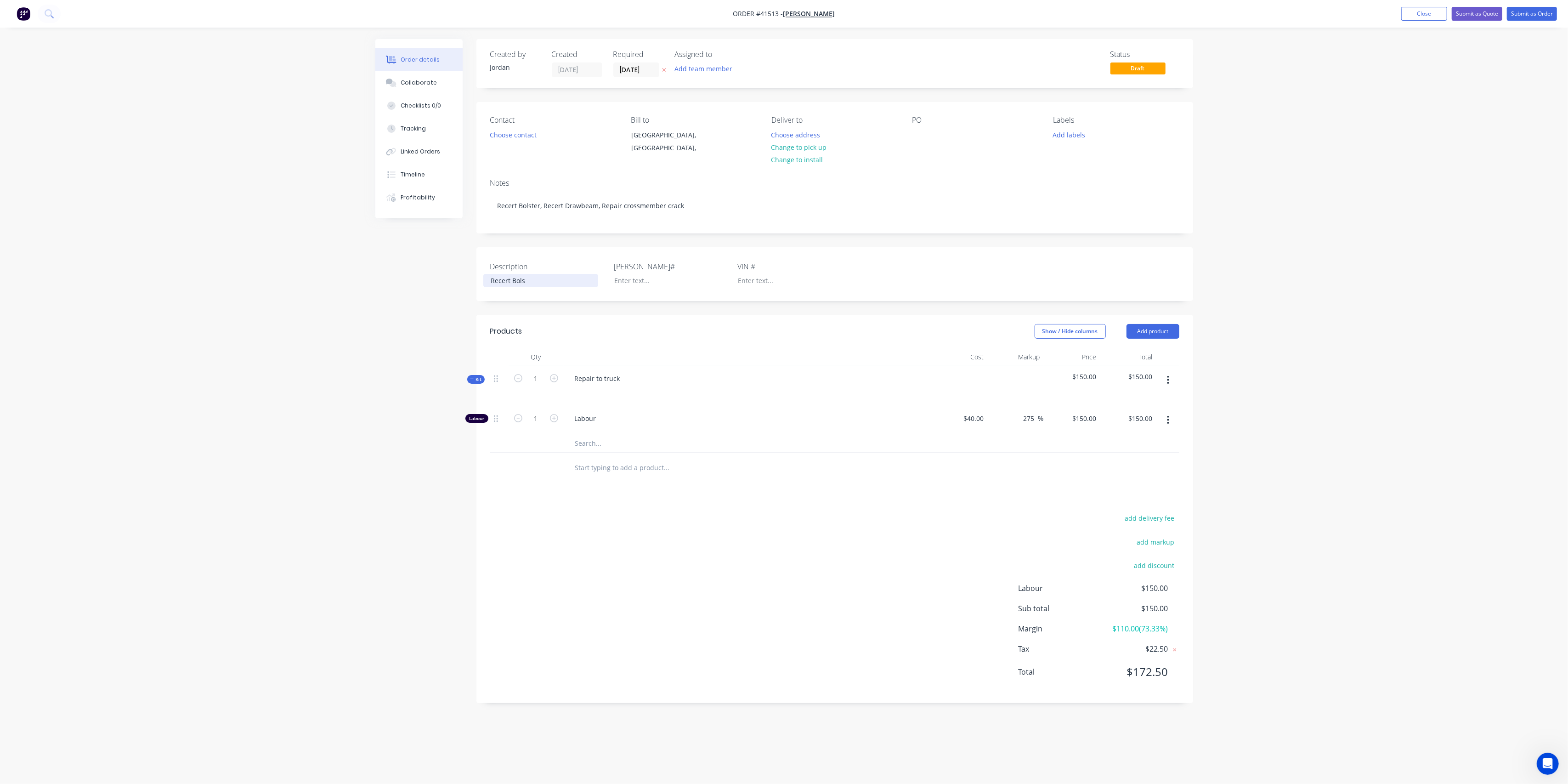
click at [522, 281] on div "Recert Bols" at bounding box center [541, 281] width 115 height 13
click at [536, 280] on div "Recert Bols" at bounding box center [541, 281] width 115 height 13
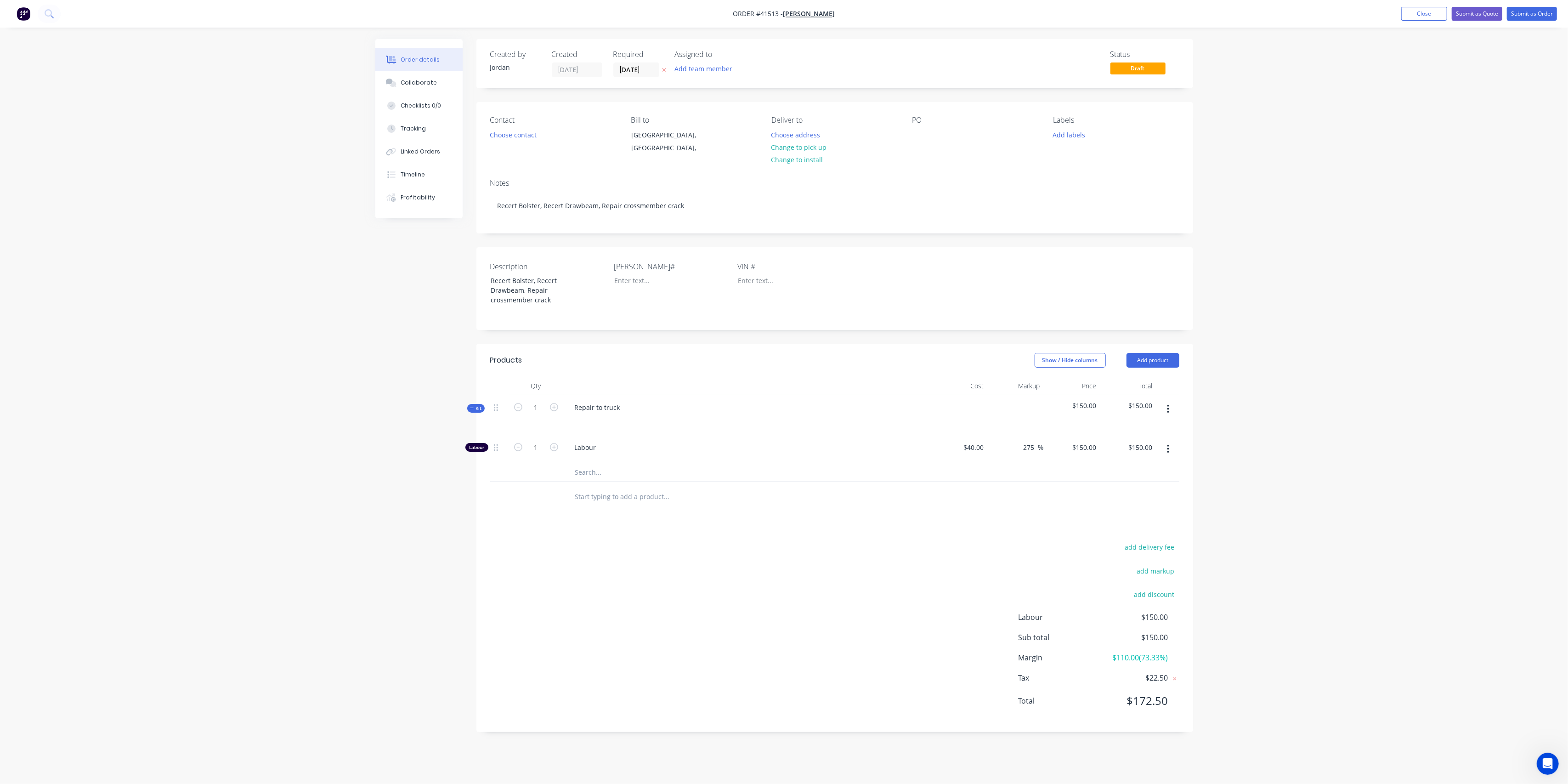
drag, startPoint x: 1016, startPoint y: 371, endPoint x: 1005, endPoint y: 371, distance: 11.0
click at [1015, 371] on header "Products Show / Hide columns Add product" at bounding box center [835, 360] width 716 height 33
click at [704, 571] on div "add delivery fee add markup add discount Labour $150.00 Sub total $150.00 Margi…" at bounding box center [835, 629] width 689 height 177
click at [629, 491] on input "text" at bounding box center [667, 496] width 184 height 18
type input "Certify Bolsters"
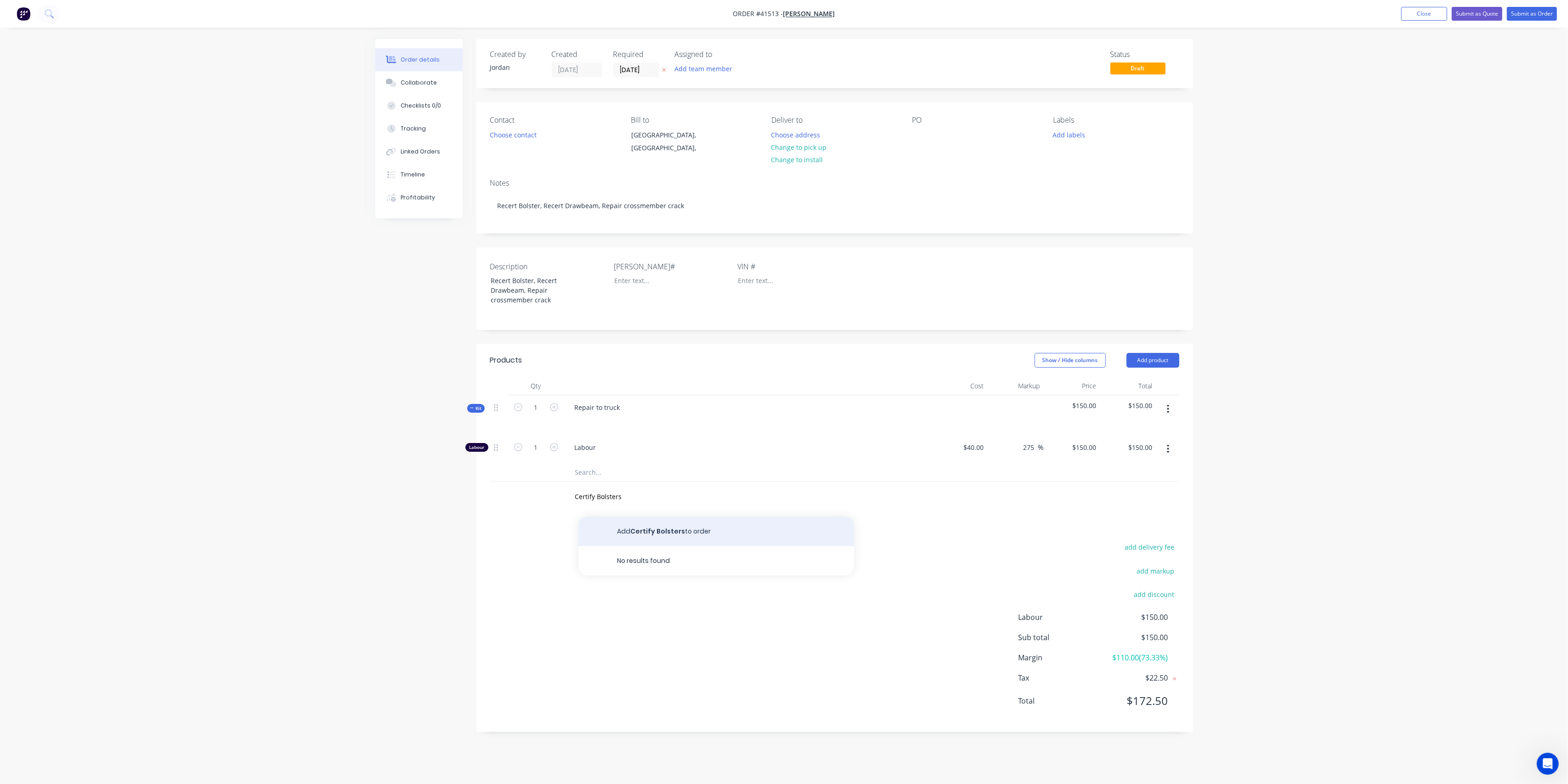
click at [688, 531] on button "Add Certify Bolsters to order" at bounding box center [716, 531] width 276 height 29
click at [622, 536] on input "text" at bounding box center [662, 538] width 184 height 18
type input "C"
type input "Re Certify Drawbeam"
click at [604, 497] on div "Certify Bolsters" at bounding box center [593, 494] width 61 height 13
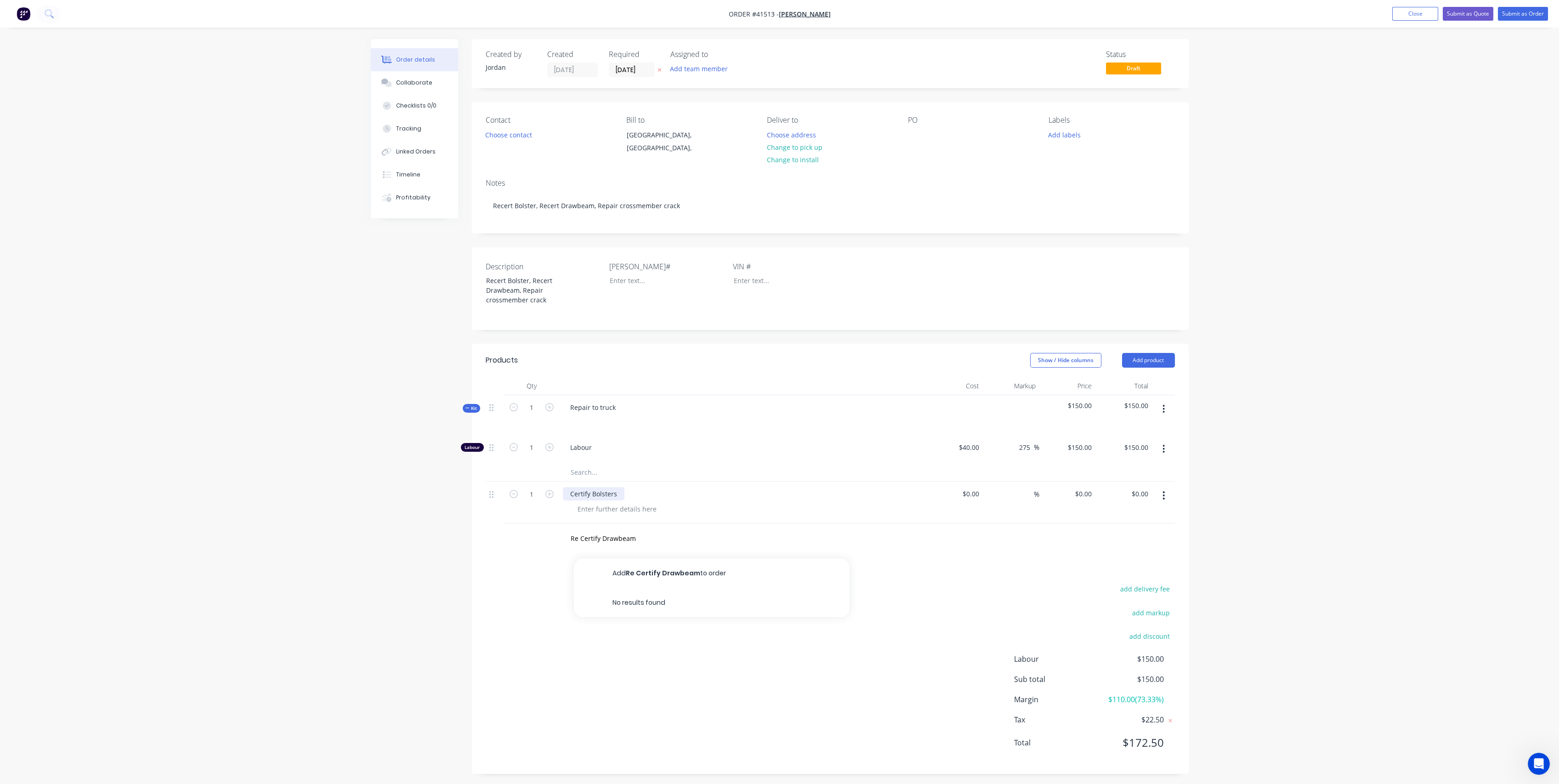
drag, startPoint x: 569, startPoint y: 494, endPoint x: 594, endPoint y: 482, distance: 27.7
click at [569, 493] on div "Certify Bolsters" at bounding box center [594, 494] width 61 height 13
click at [632, 531] on input "Re Certify Drawbeam" at bounding box center [662, 538] width 184 height 18
click at [664, 571] on button "Add Re Certify Drawbeam to order" at bounding box center [712, 573] width 276 height 29
drag, startPoint x: 631, startPoint y: 579, endPoint x: 647, endPoint y: 572, distance: 17.5
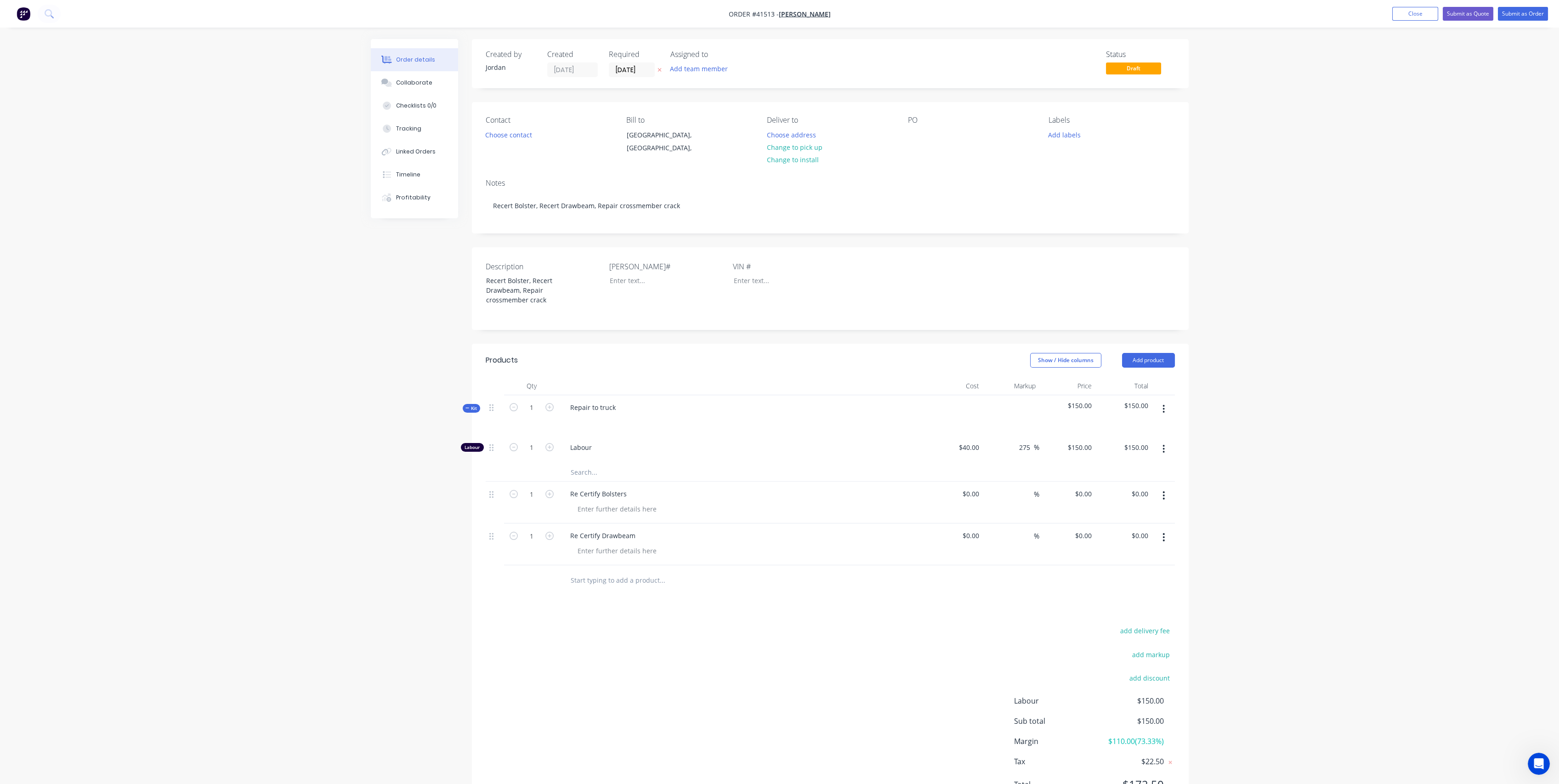
click at [631, 577] on input "text" at bounding box center [662, 579] width 184 height 18
type input "Certify Crossmember Crack"
click at [661, 609] on button "Add Certify Crossmember Crack to order" at bounding box center [712, 615] width 276 height 29
click at [613, 284] on div at bounding box center [659, 281] width 115 height 13
drag, startPoint x: 590, startPoint y: 273, endPoint x: 578, endPoint y: 272, distance: 12.0
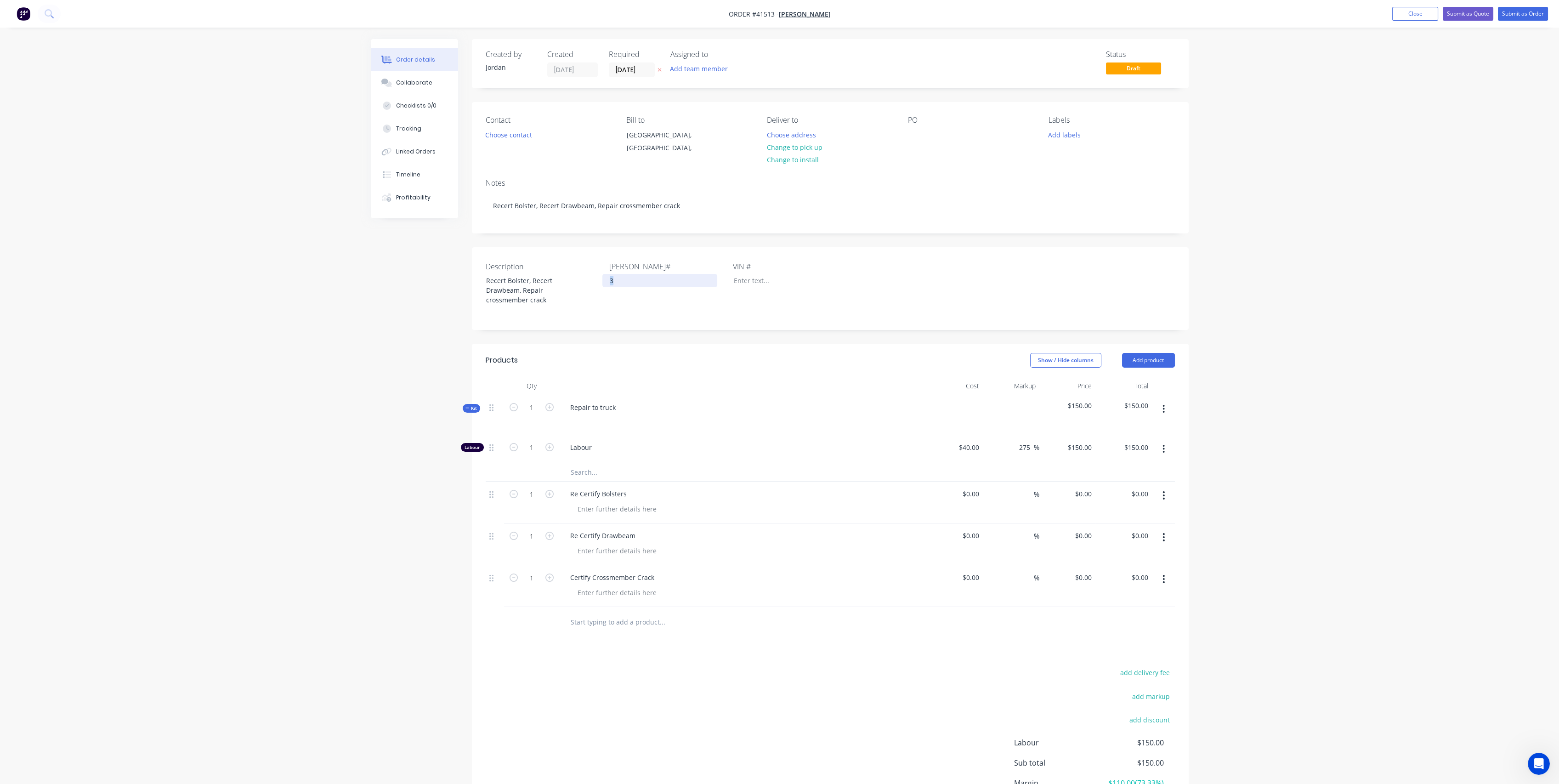
click at [578, 272] on div "Description Recert Bolster, Recert Drawbeam, Repair crossmember crack [PERSON_N…" at bounding box center [830, 289] width 716 height 83
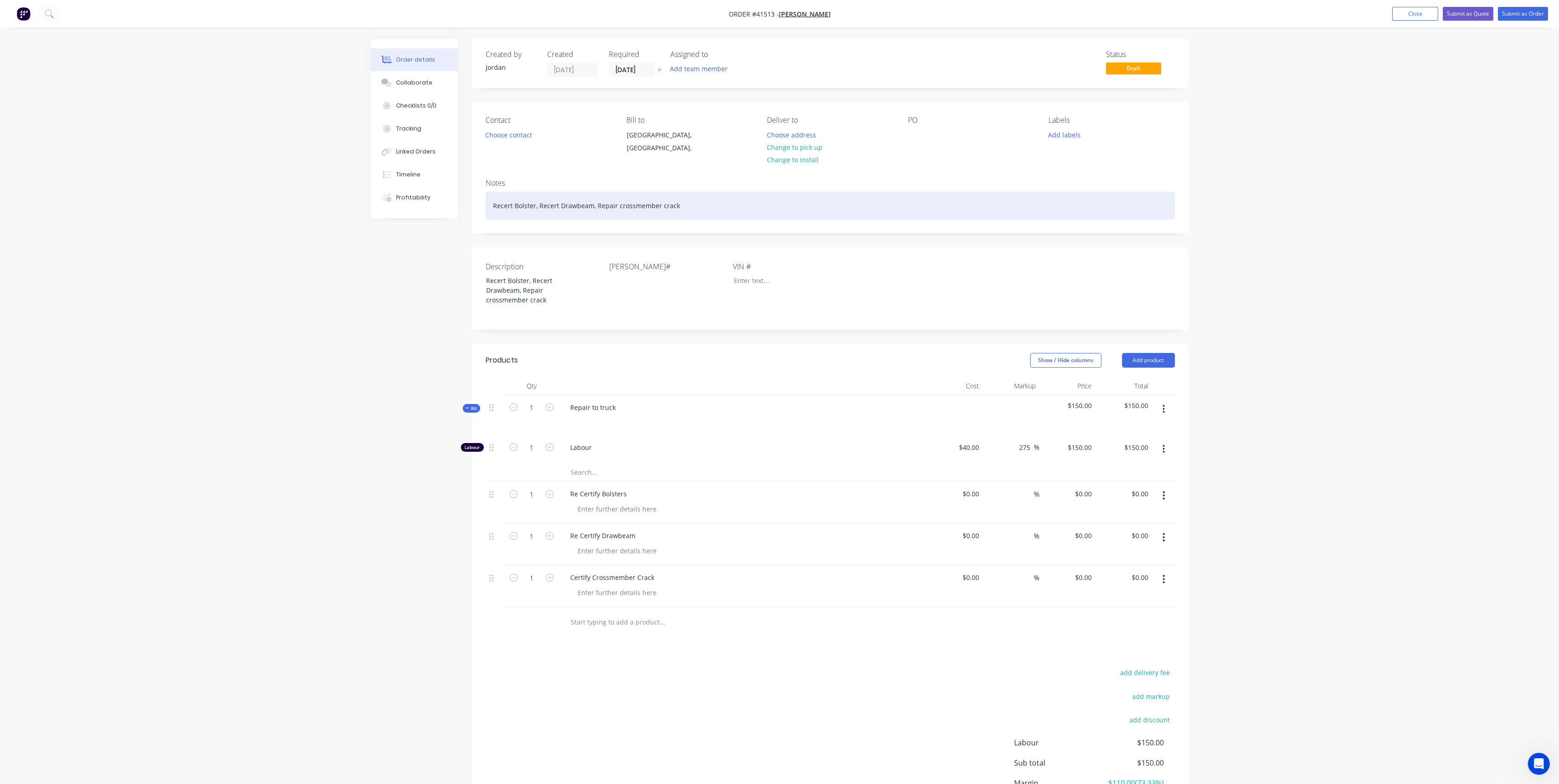
click at [732, 203] on div "Recert Bolster, Recert Drawbeam, Repair crossmember crack" at bounding box center [830, 206] width 689 height 28
copy div "HEE533"
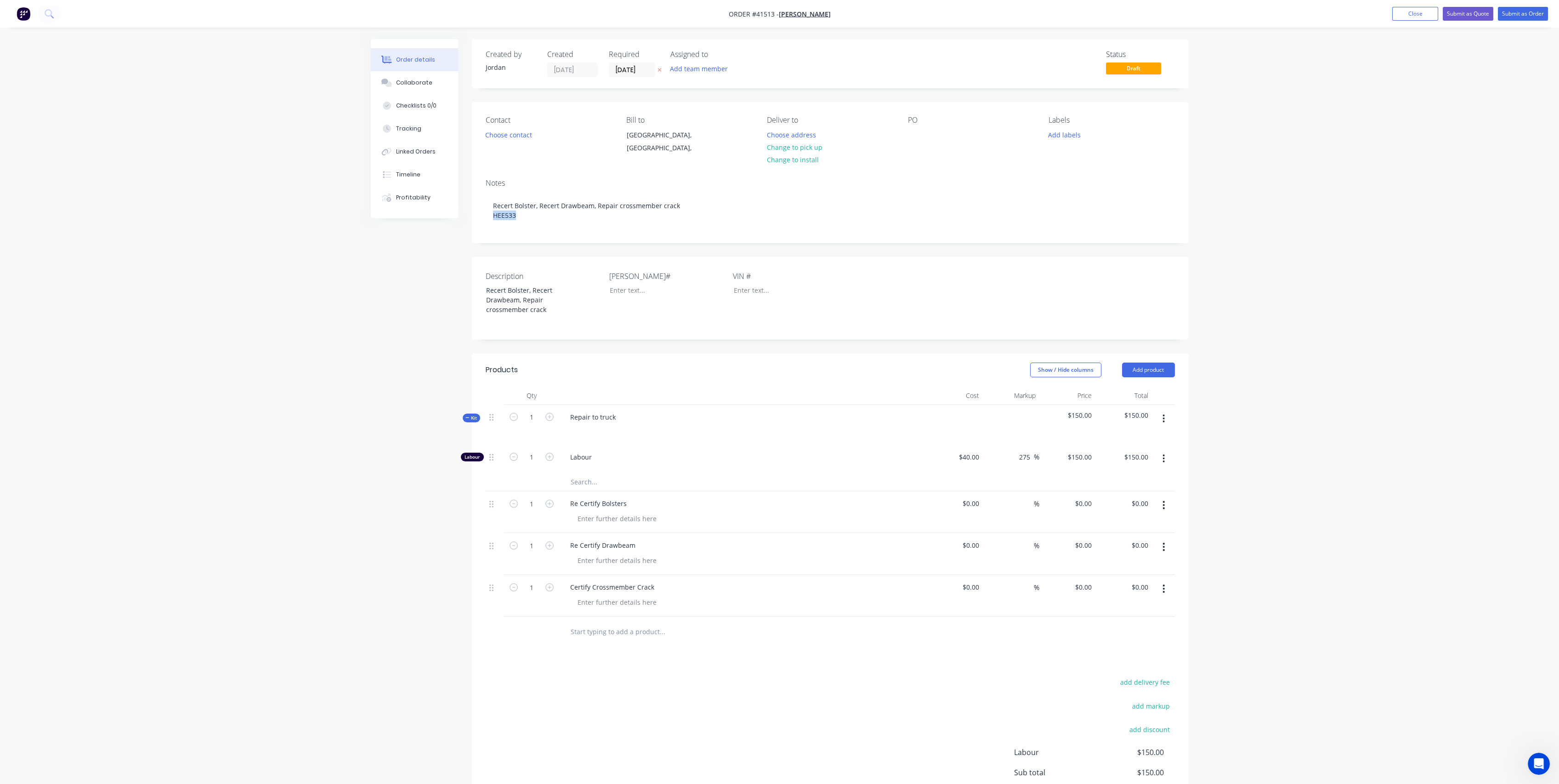
drag, startPoint x: 752, startPoint y: 296, endPoint x: 755, endPoint y: 292, distance: 5.0
click at [752, 296] on div "VIN #" at bounding box center [790, 298] width 115 height 55
click at [625, 290] on div at bounding box center [659, 290] width 115 height 13
click at [784, 240] on div "Notes Recert Bolster, Recert Drawbeam, Repair crossmember crack HEE533" at bounding box center [830, 207] width 716 height 71
click at [1070, 135] on button "Add labels" at bounding box center [1064, 135] width 42 height 12
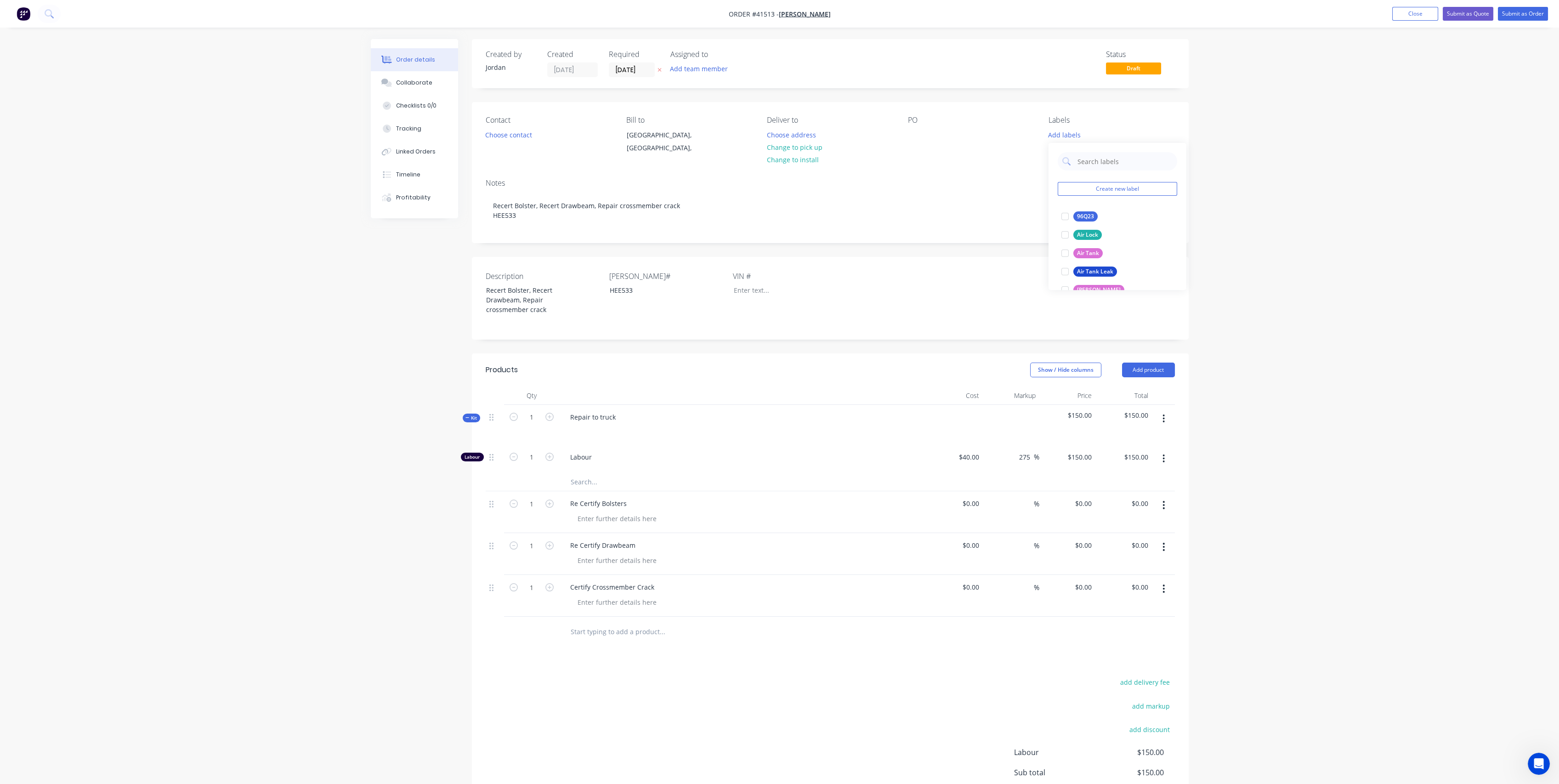
click at [911, 161] on div "Contact Choose contact [PERSON_NAME] to [GEOGRAPHIC_DATA], [GEOGRAPHIC_DATA], D…" at bounding box center [830, 137] width 716 height 69
click at [1526, 12] on button "Submit as Order" at bounding box center [1523, 13] width 50 height 14
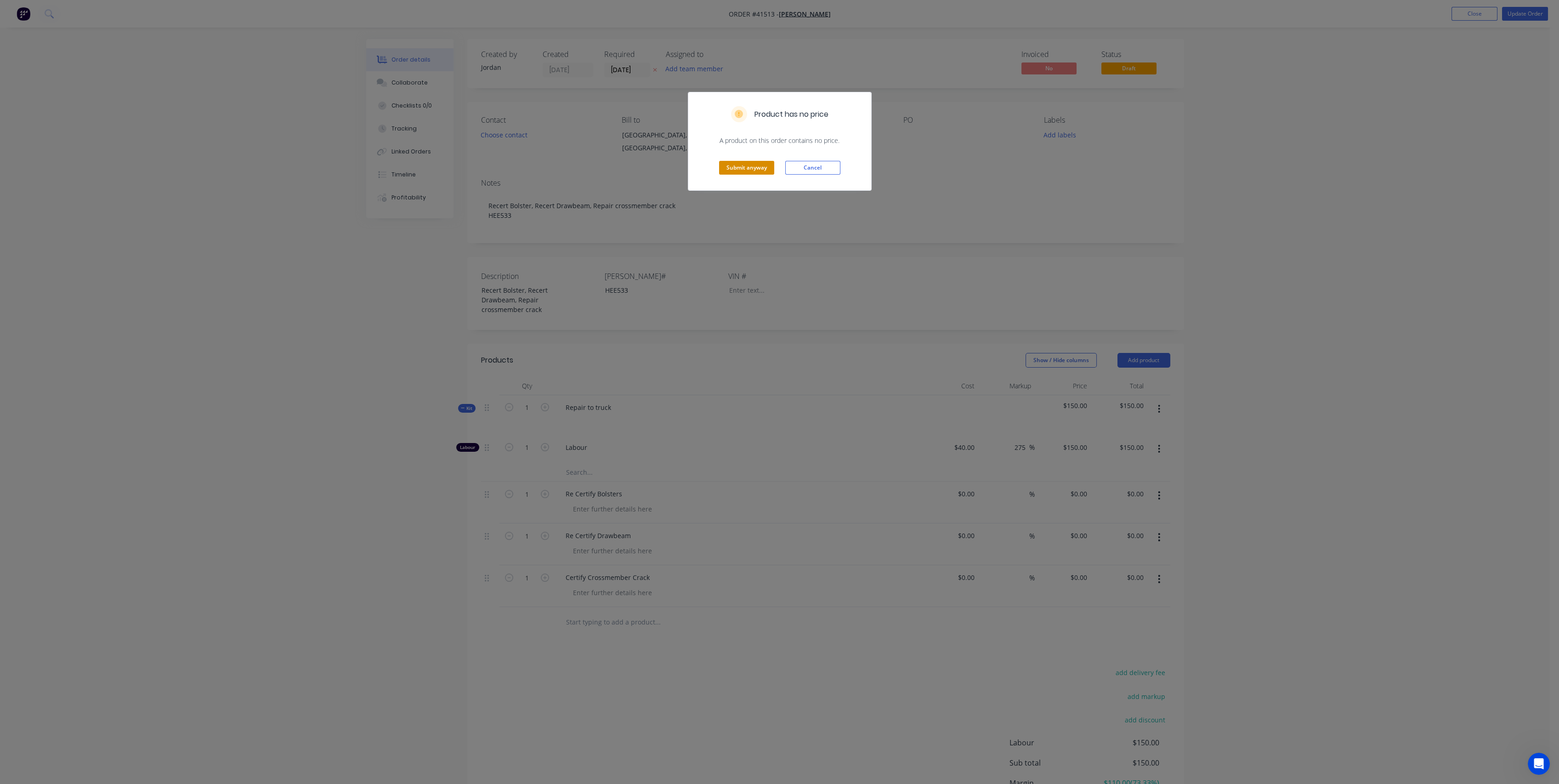
click at [765, 171] on button "Submit anyway" at bounding box center [746, 167] width 55 height 14
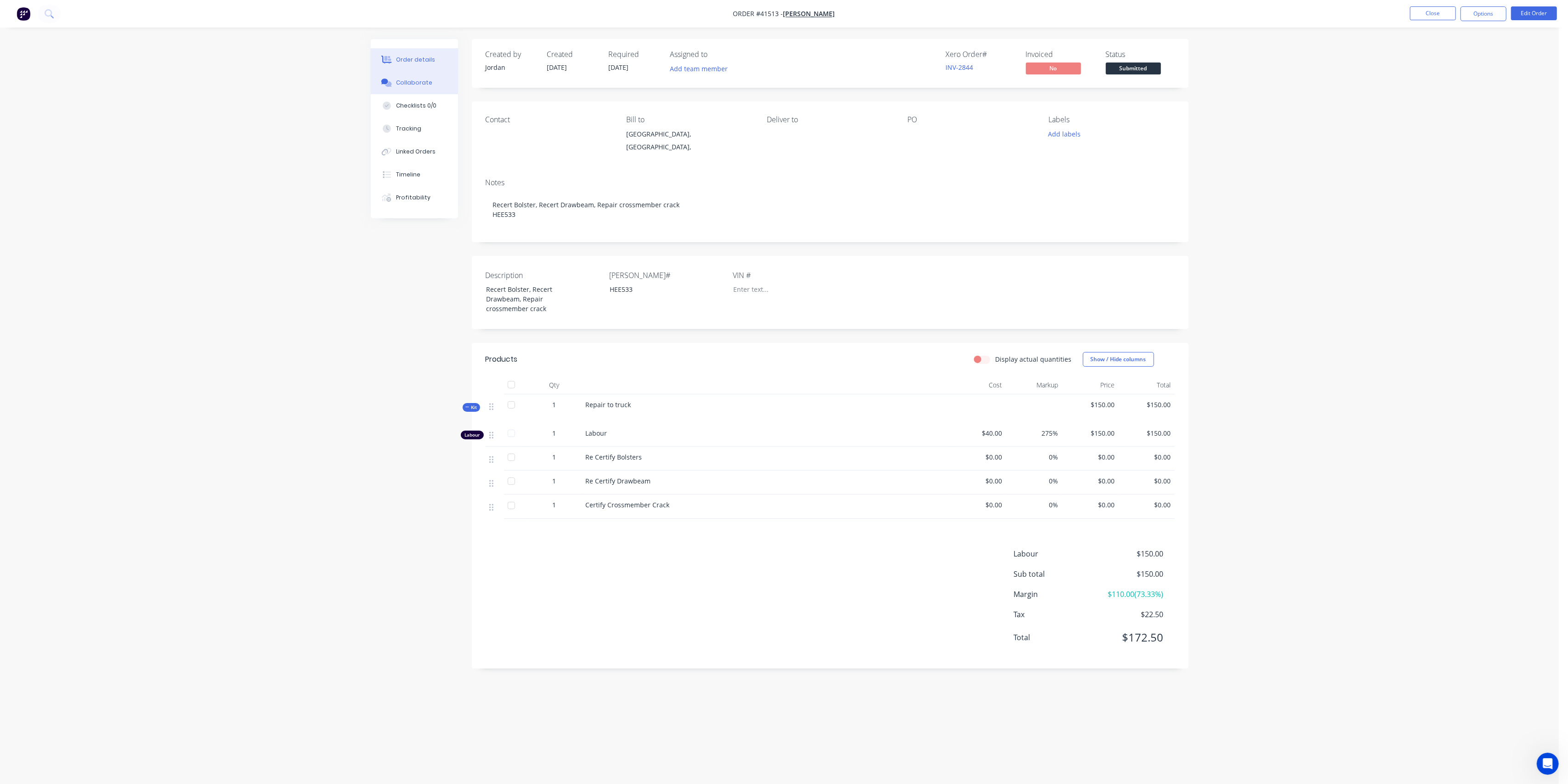
click at [419, 83] on div "Collaborate" at bounding box center [415, 83] width 37 height 9
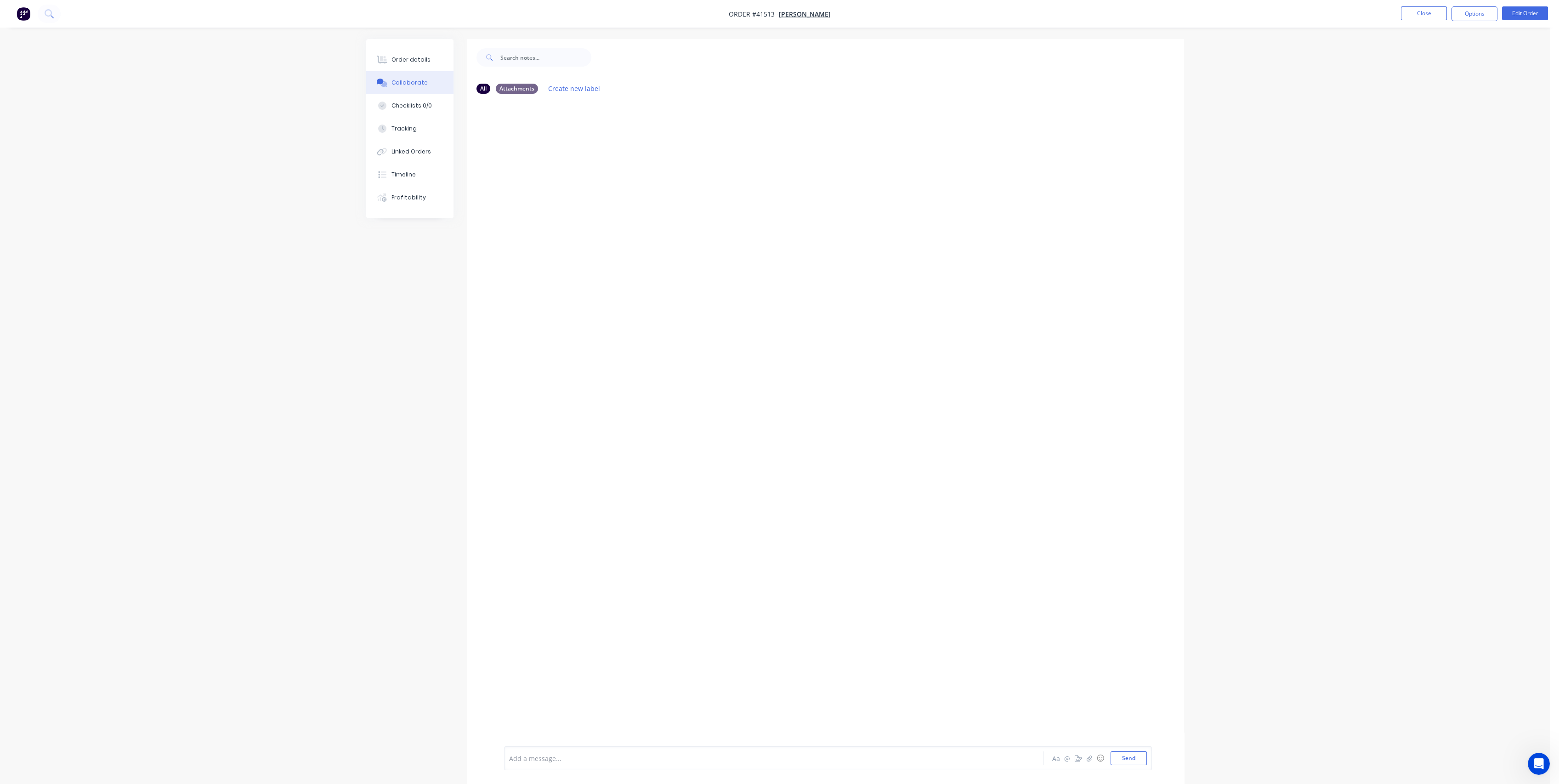
click at [424, 384] on div "All Attachments Create new label Add a message... Aa @ ☺ Send" at bounding box center [775, 418] width 818 height 758
click at [1418, 14] on button "Close" at bounding box center [1423, 13] width 46 height 14
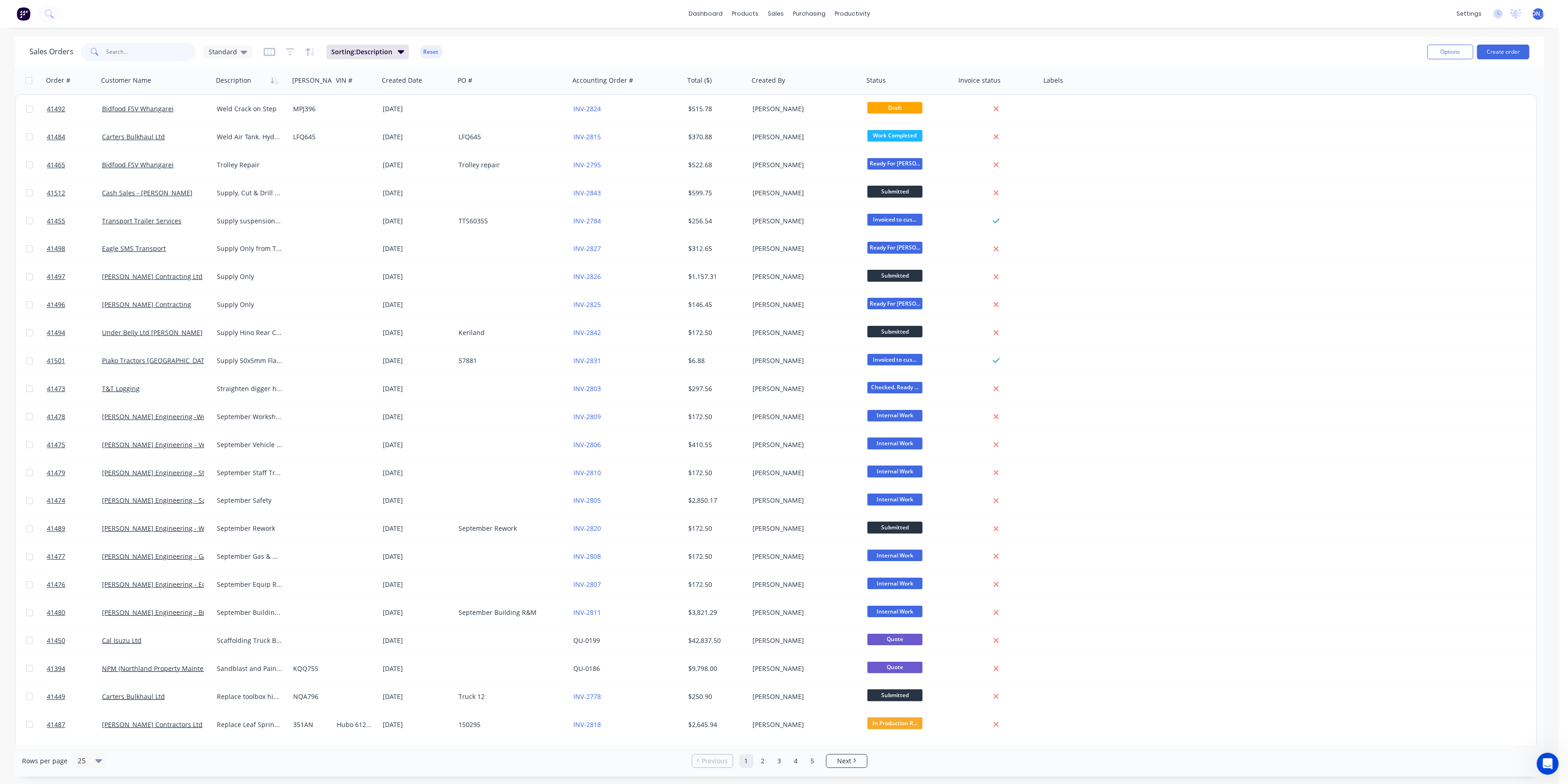
click at [147, 54] on input "text" at bounding box center [151, 52] width 89 height 18
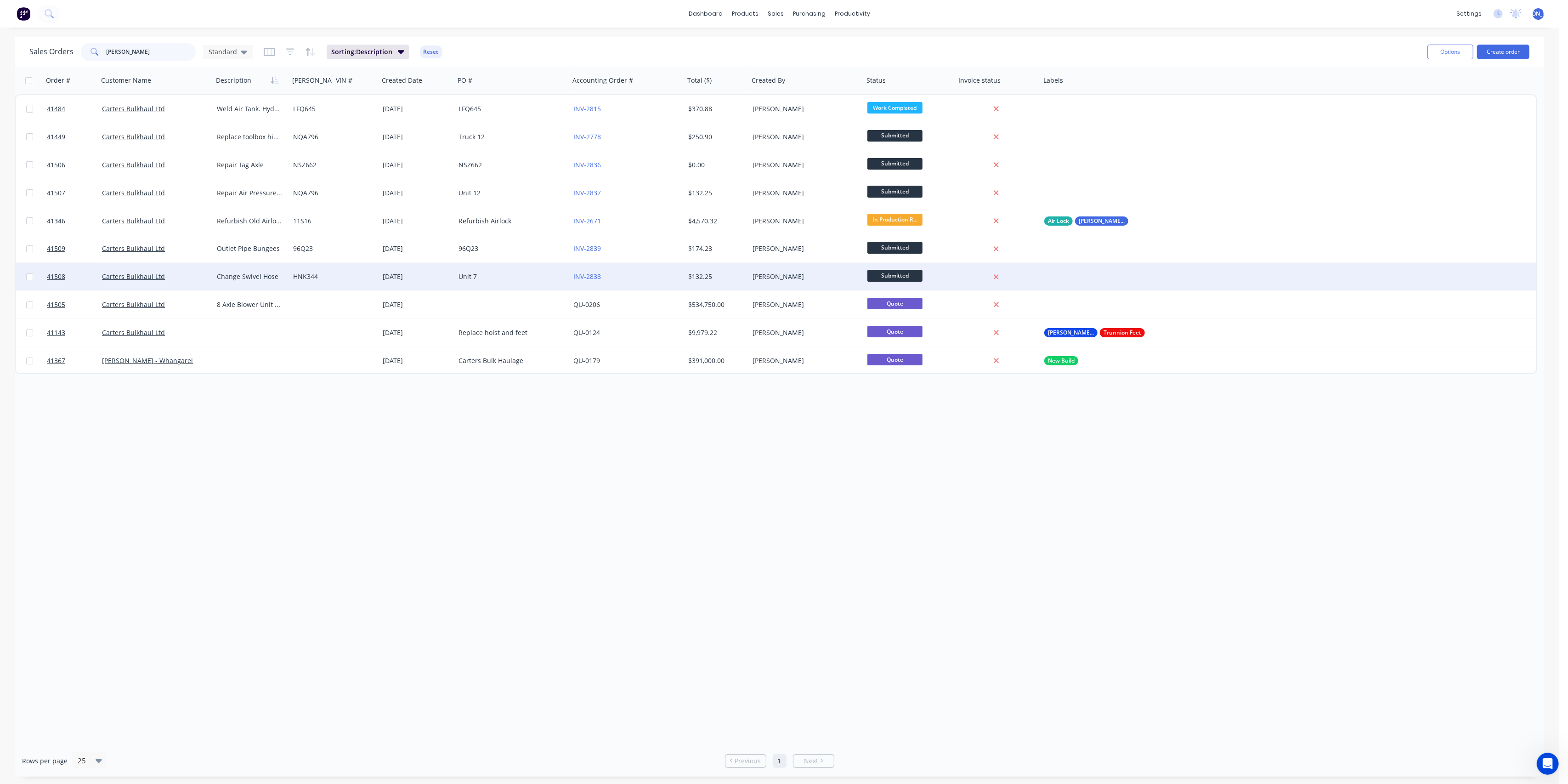
type input "[PERSON_NAME]"
click at [341, 274] on div at bounding box center [355, 276] width 46 height 27
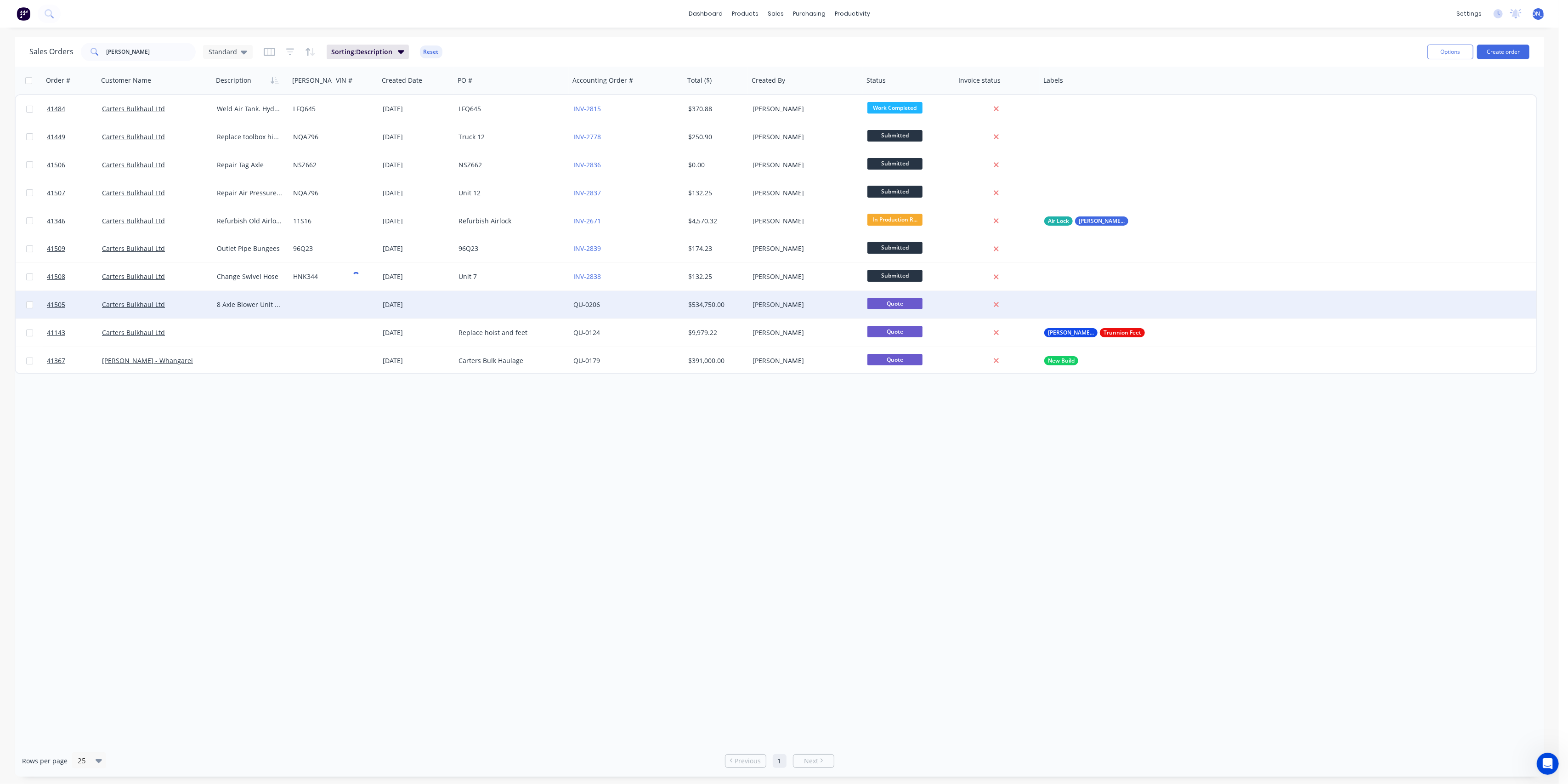
click at [331, 312] on div at bounding box center [311, 304] width 44 height 27
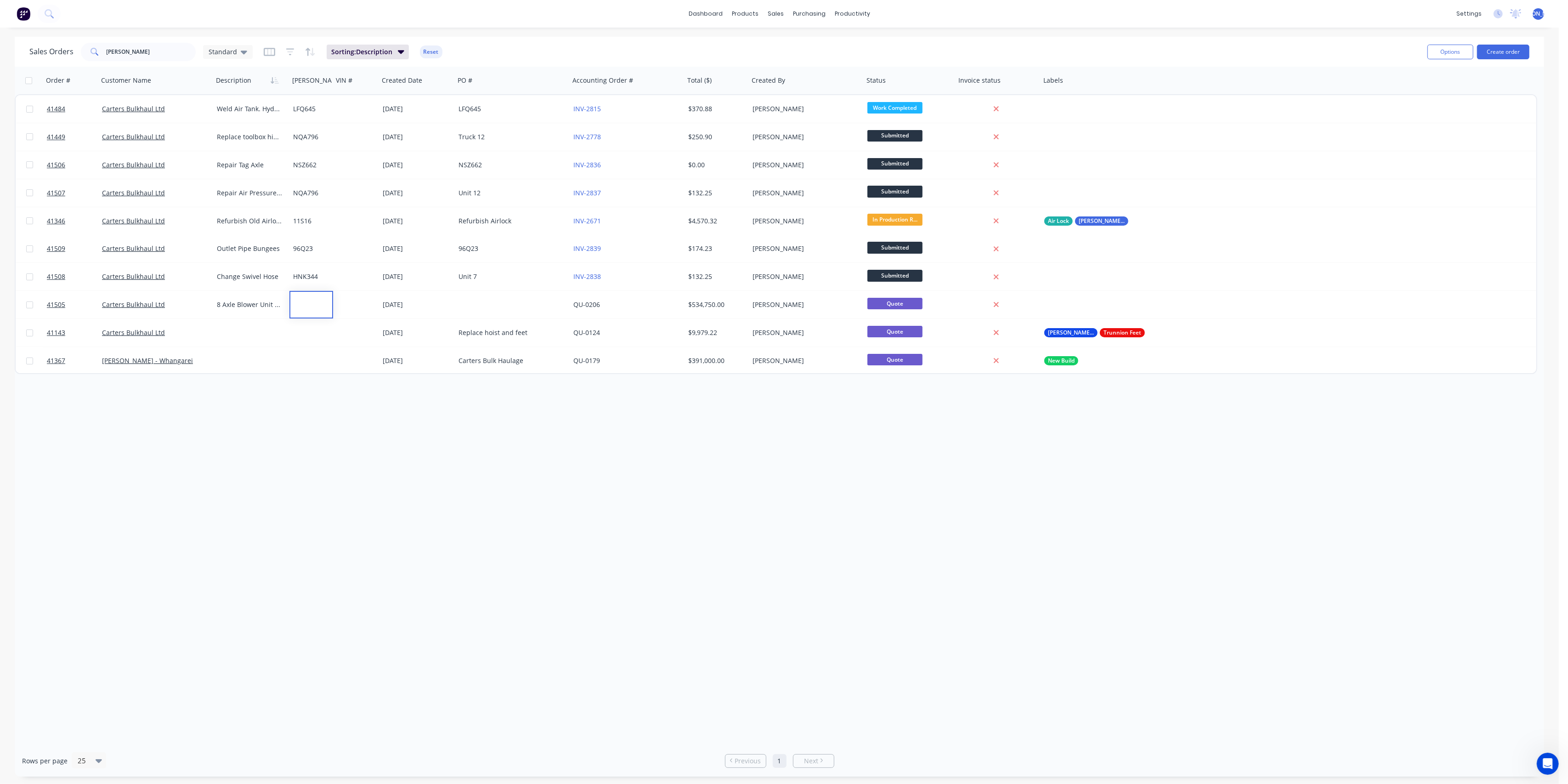
click at [364, 422] on div "Order # Customer Name Description [PERSON_NAME]# VIN # Created Date PO # Accoun…" at bounding box center [779, 405] width 1530 height 678
